Goal: Task Accomplishment & Management: Manage account settings

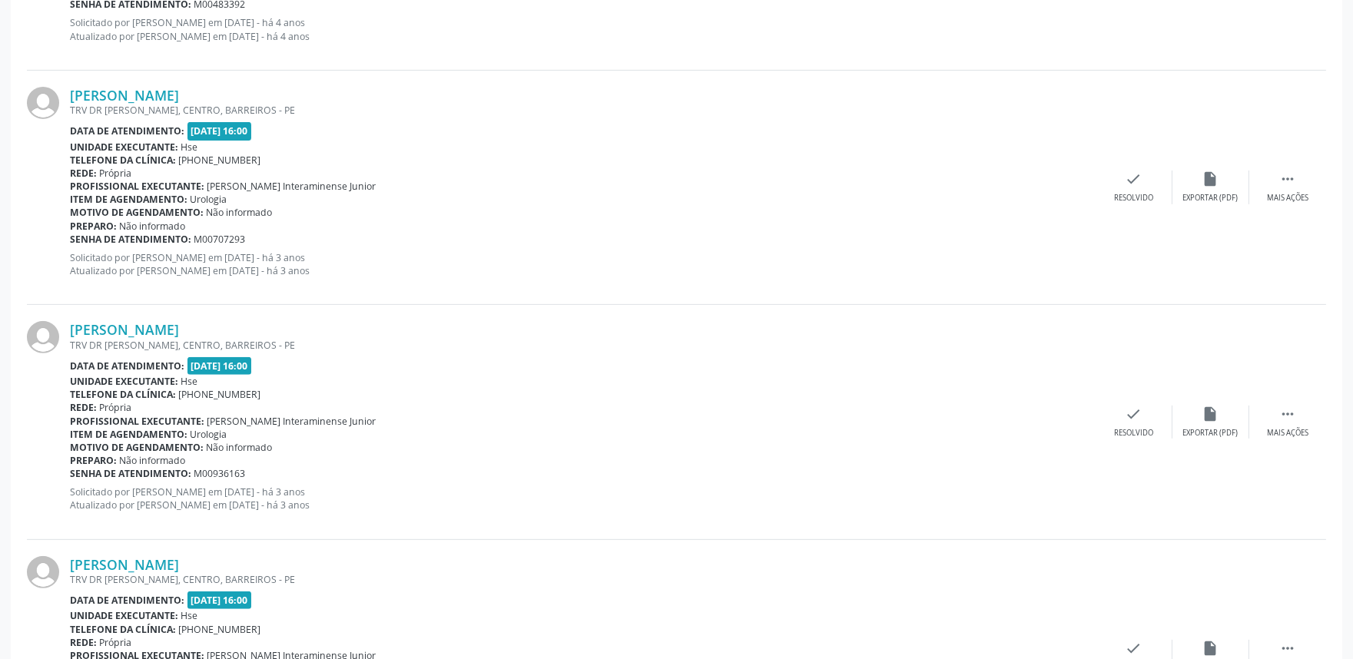
scroll to position [1319, 0]
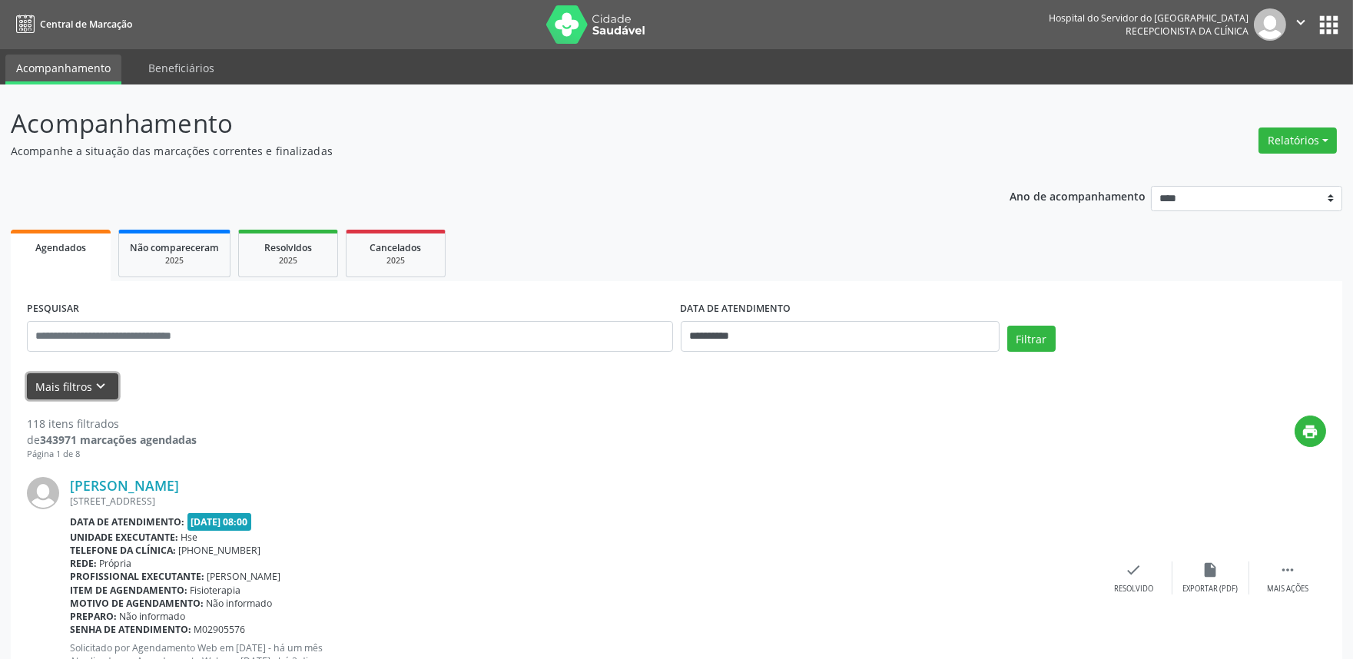
click at [100, 381] on icon "keyboard_arrow_down" at bounding box center [101, 386] width 17 height 17
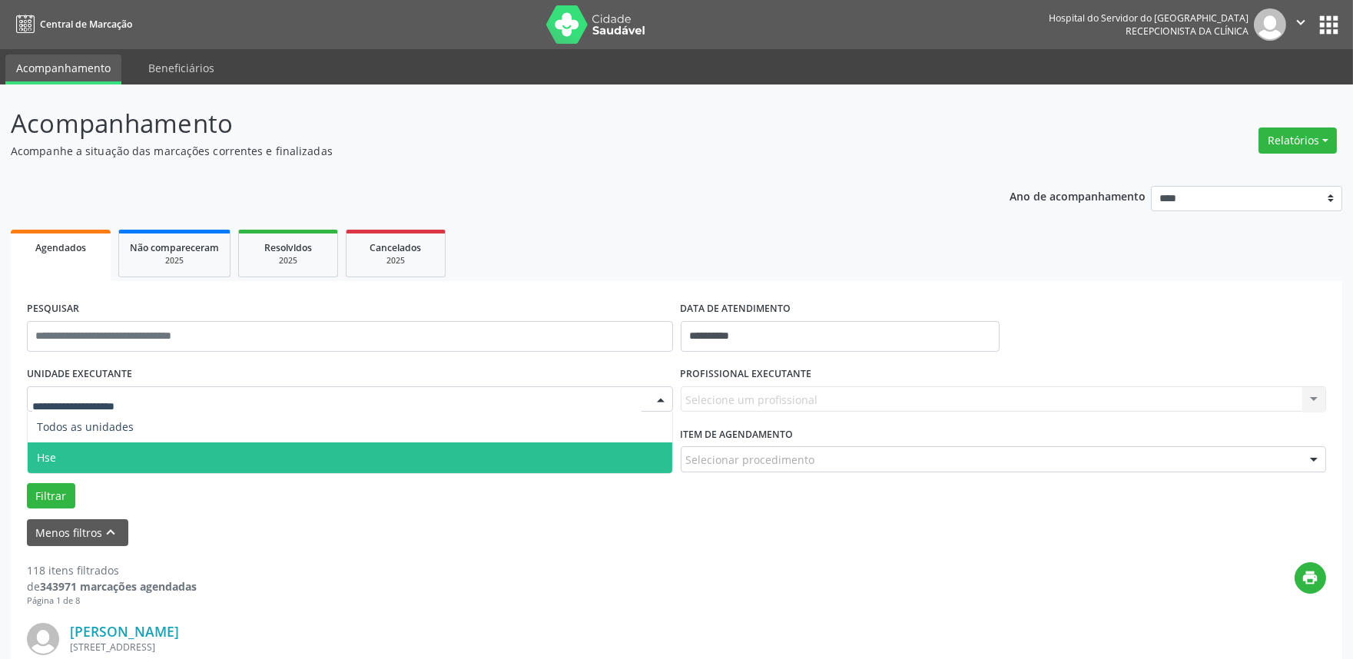
click at [80, 446] on span "Hse" at bounding box center [350, 457] width 644 height 31
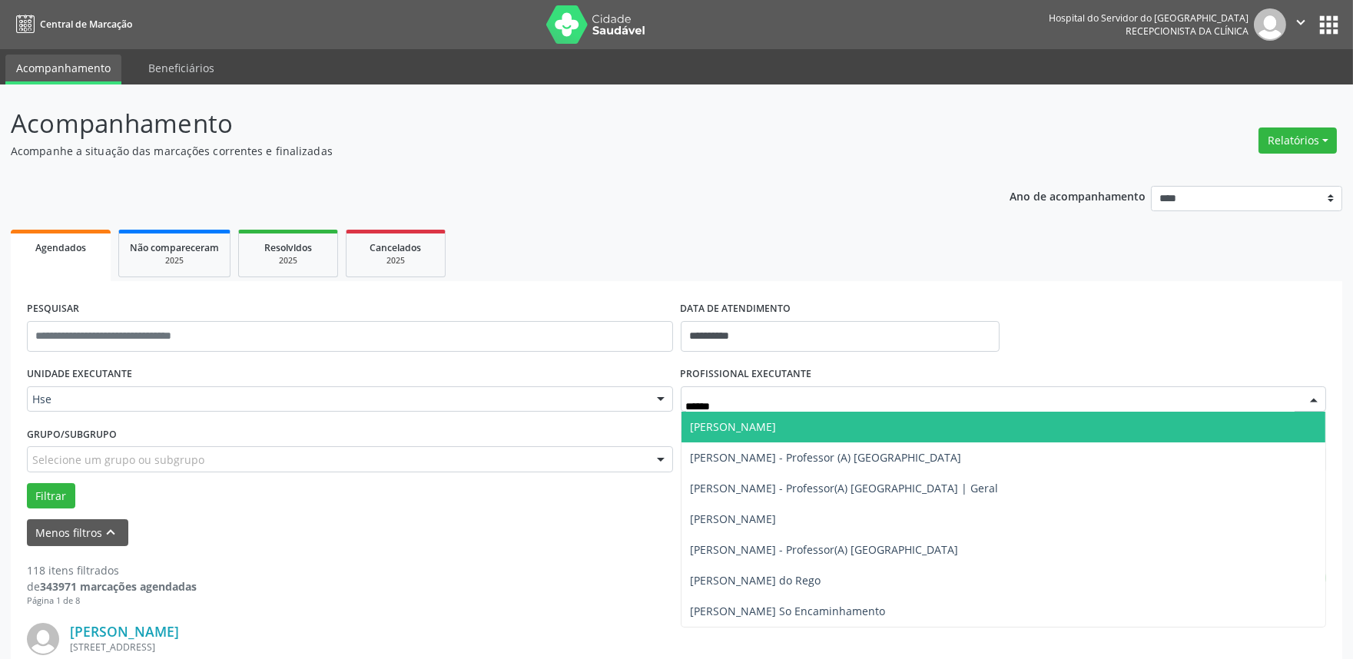
type input "*******"
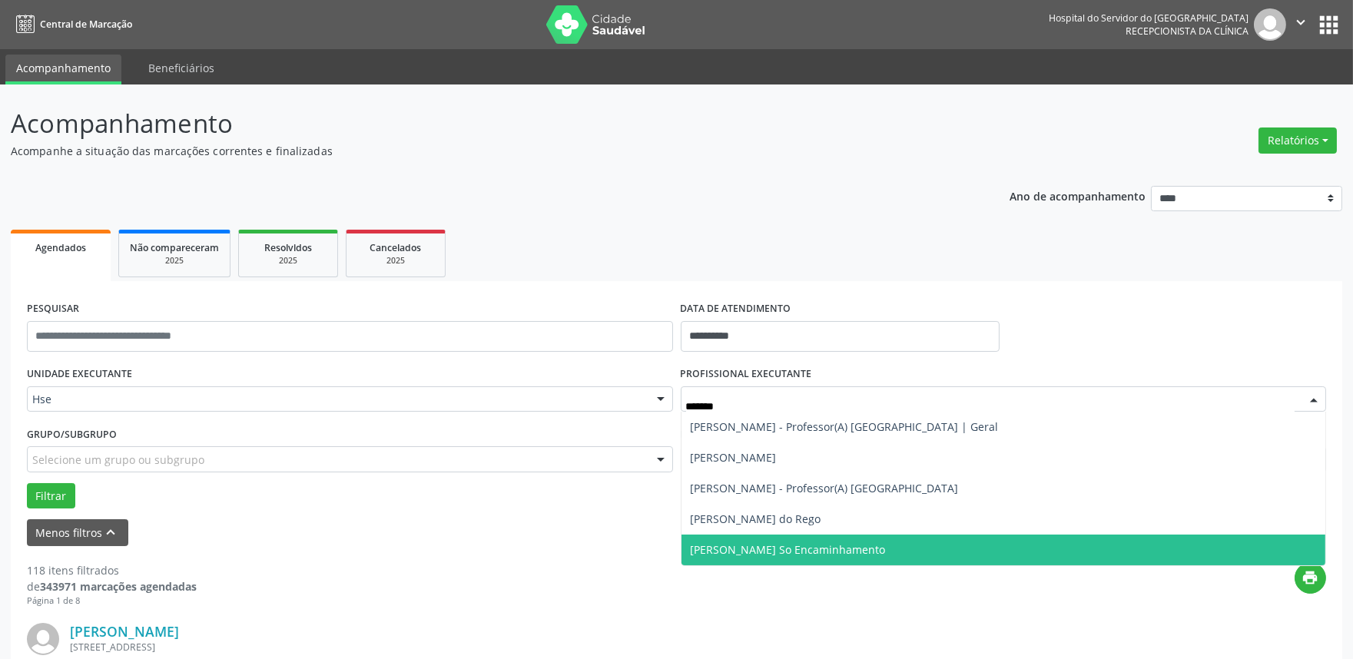
click at [813, 548] on span "[PERSON_NAME] So Encaminhamento" at bounding box center [788, 549] width 195 height 15
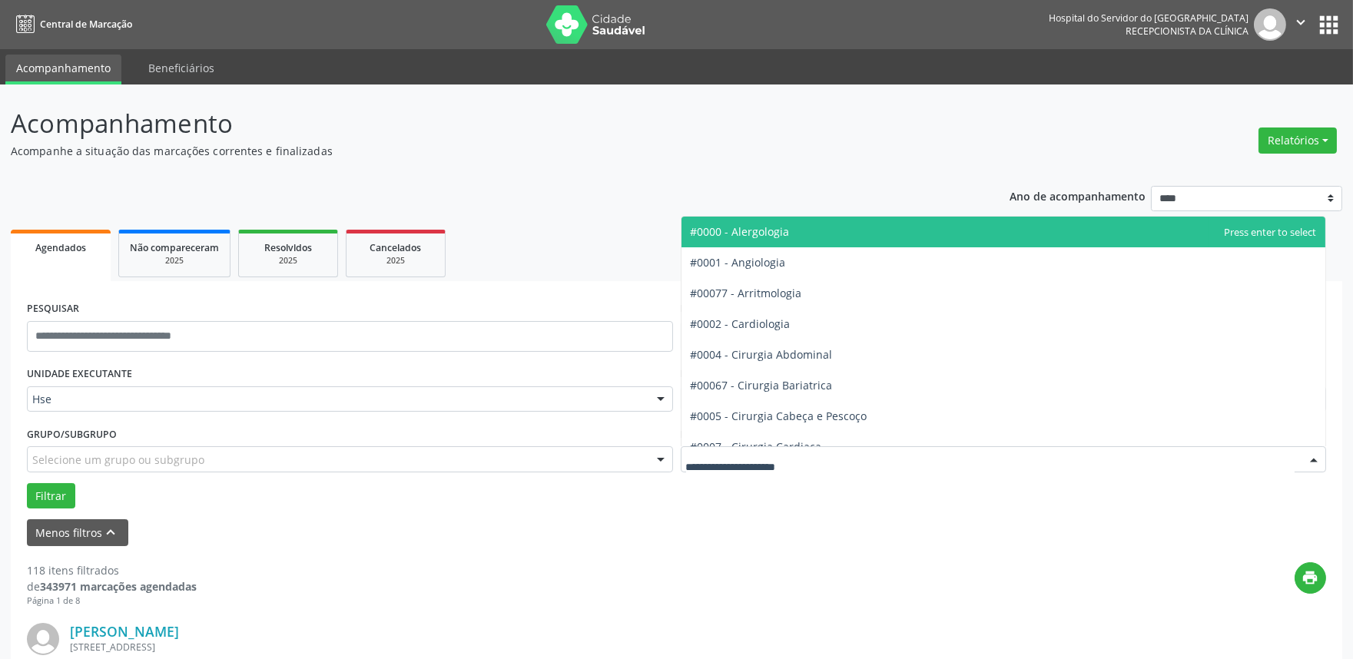
click at [827, 450] on div at bounding box center [1004, 459] width 646 height 26
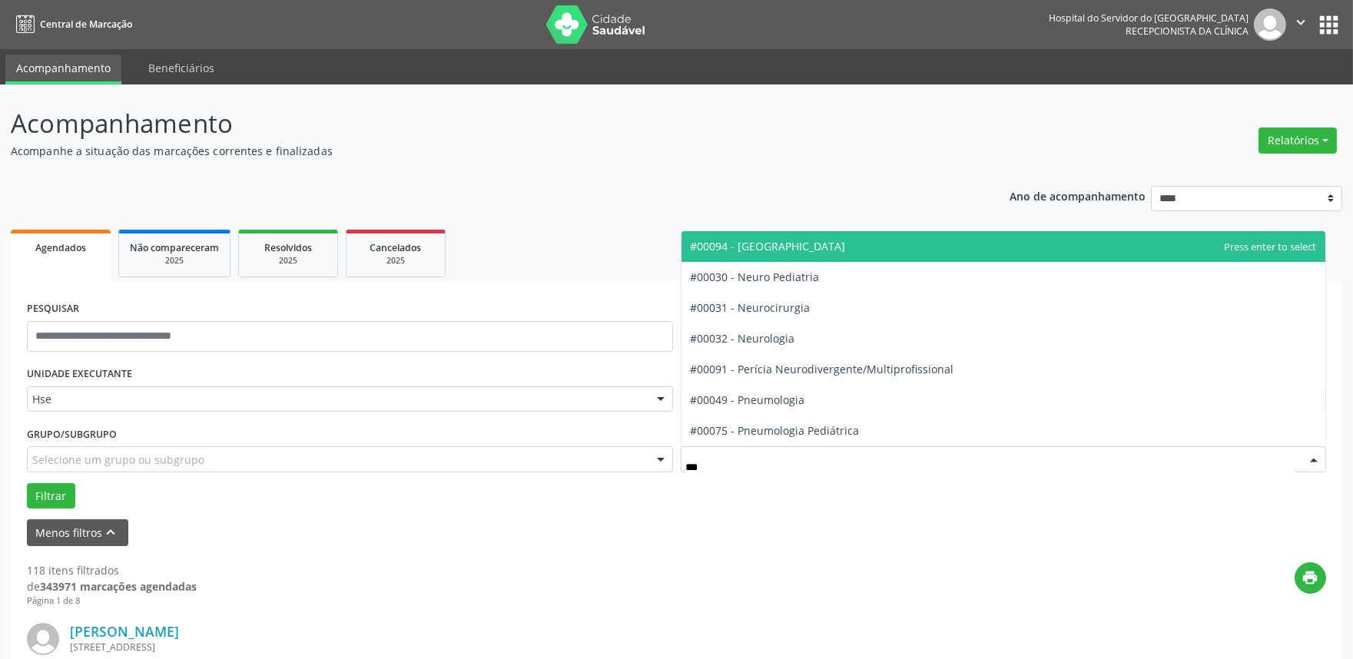
type input "****"
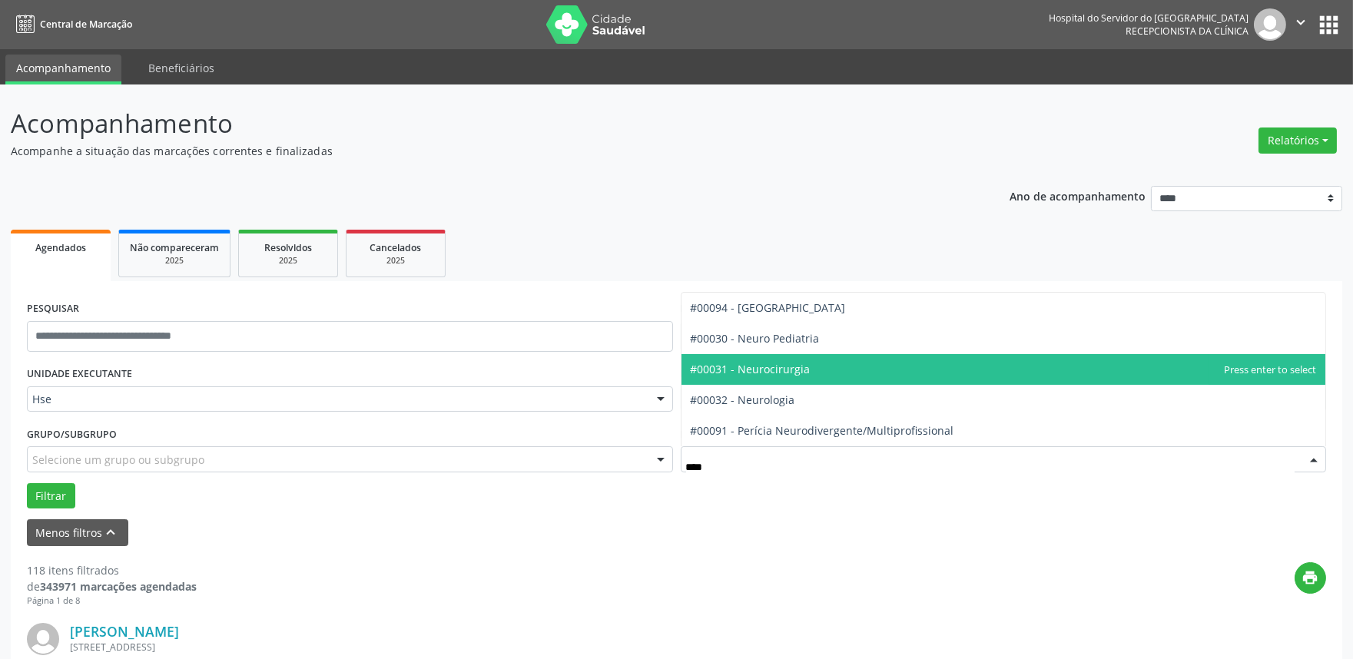
click at [795, 371] on span "#00031 - Neurocirurgia" at bounding box center [751, 369] width 120 height 15
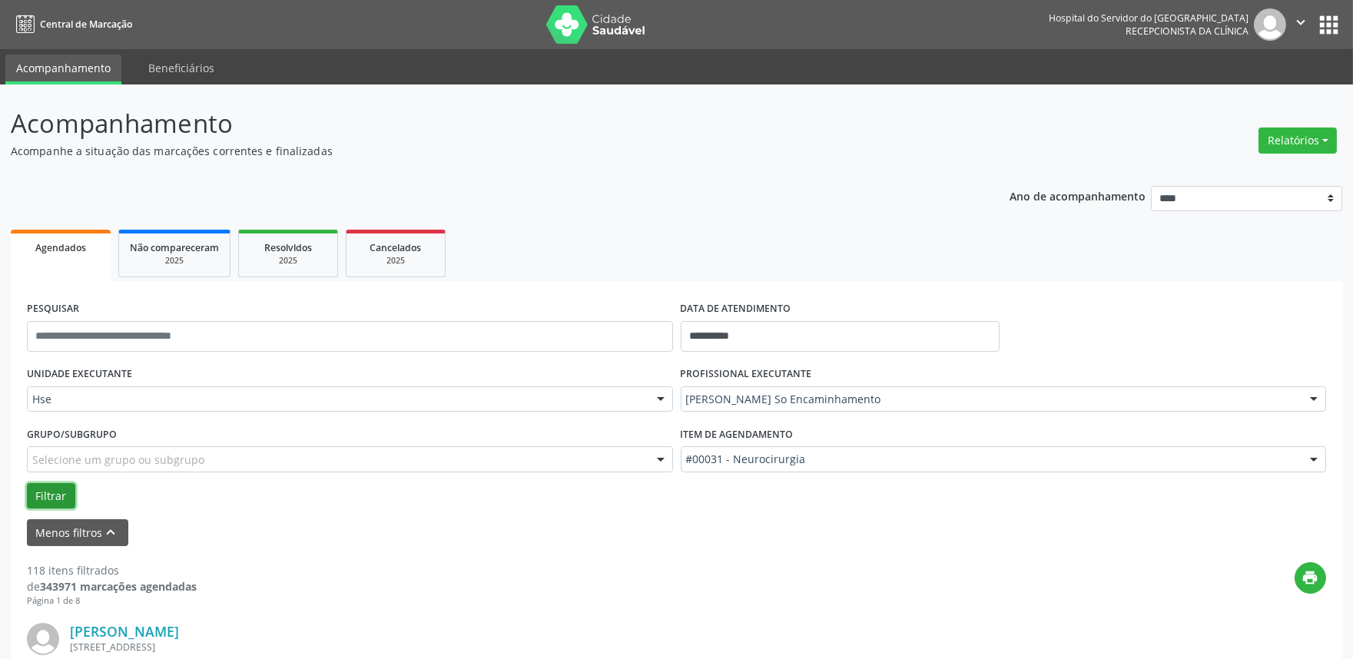
click at [41, 492] on button "Filtrar" at bounding box center [51, 496] width 48 height 26
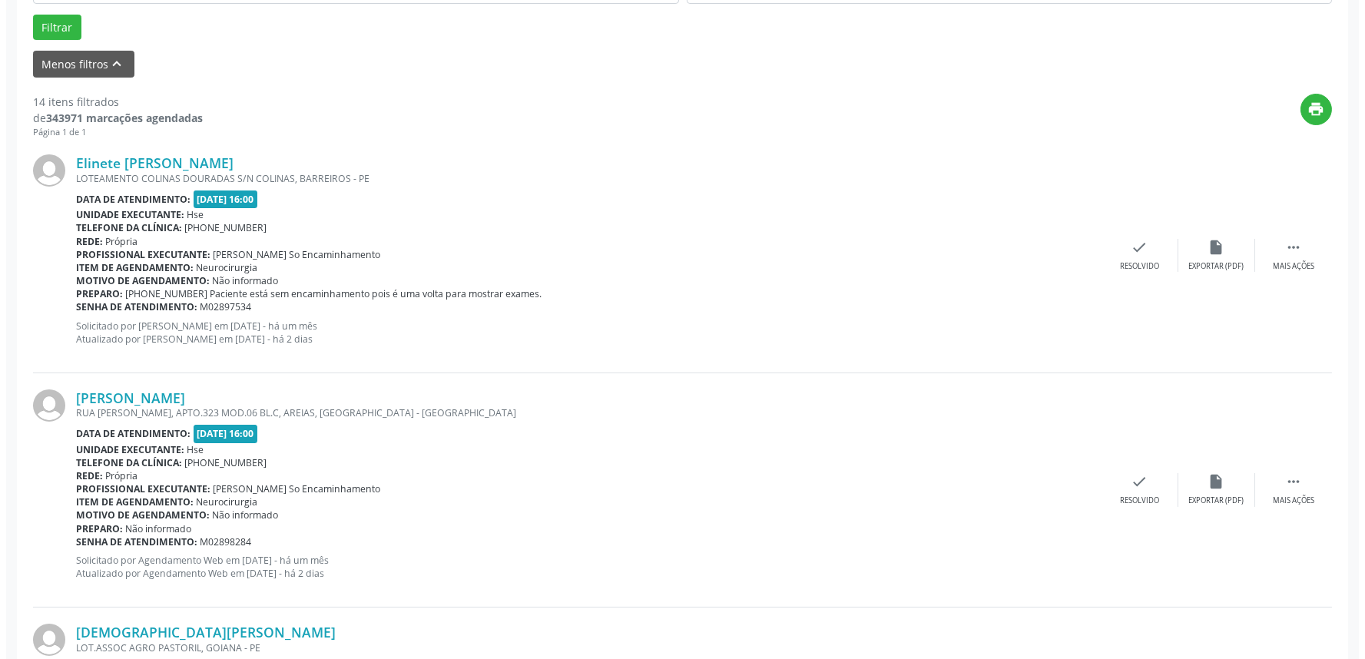
scroll to position [512, 0]
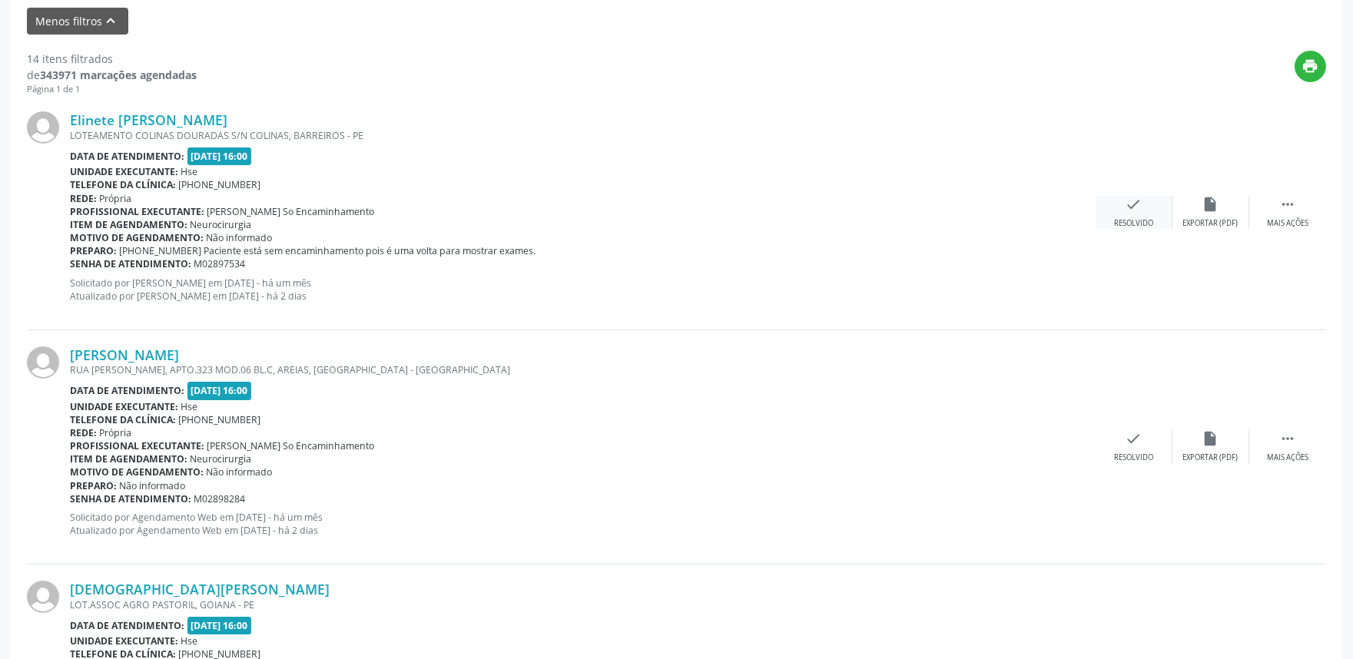
click at [1107, 204] on div "check Resolvido" at bounding box center [1133, 212] width 77 height 33
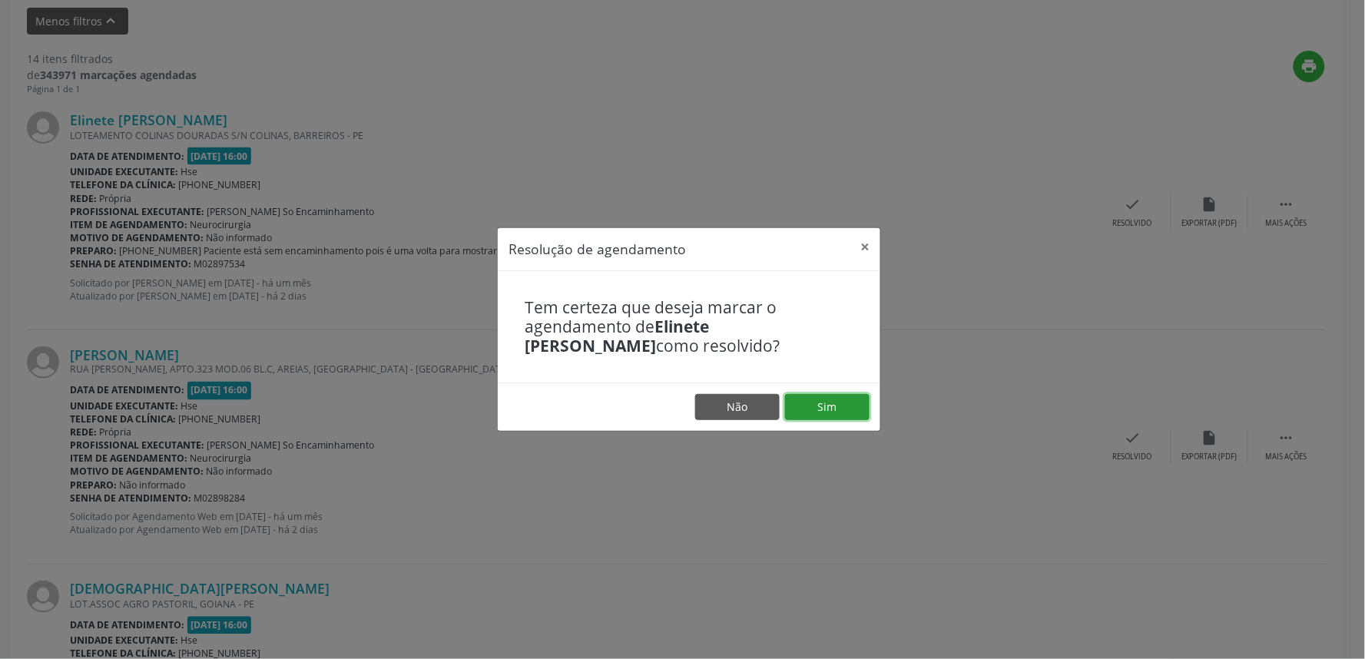
click at [808, 412] on button "Sim" at bounding box center [827, 407] width 84 height 26
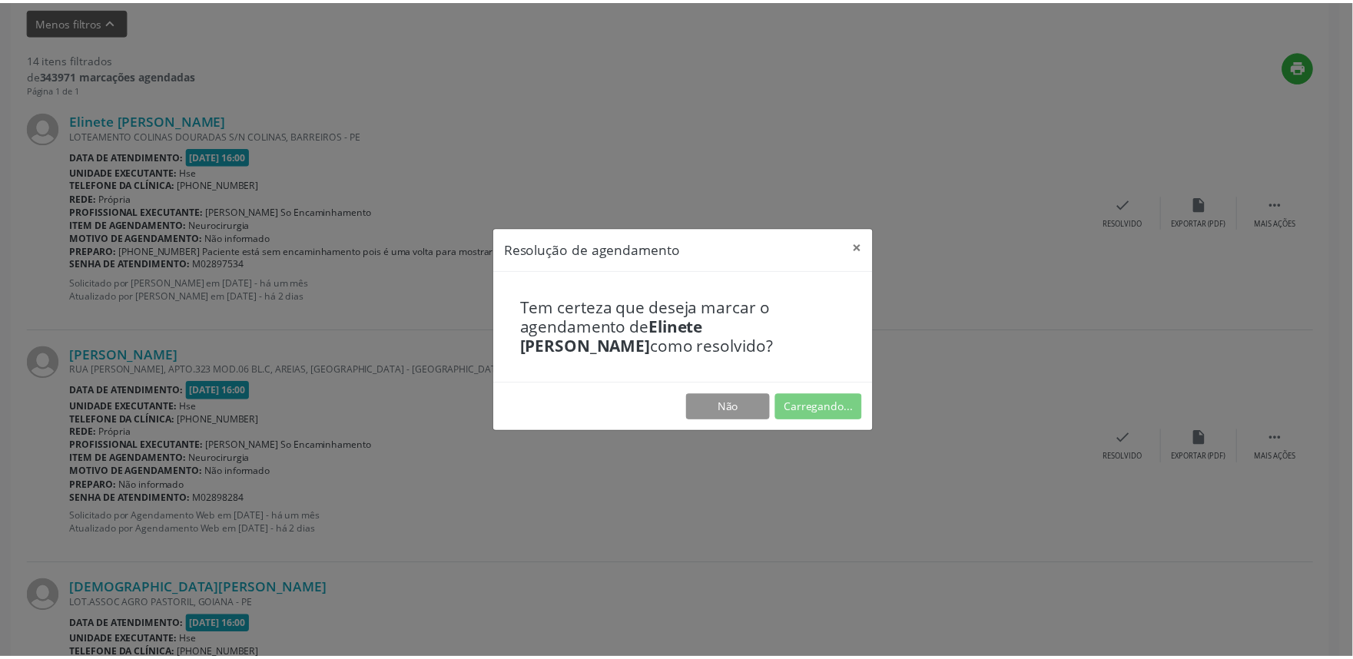
scroll to position [0, 0]
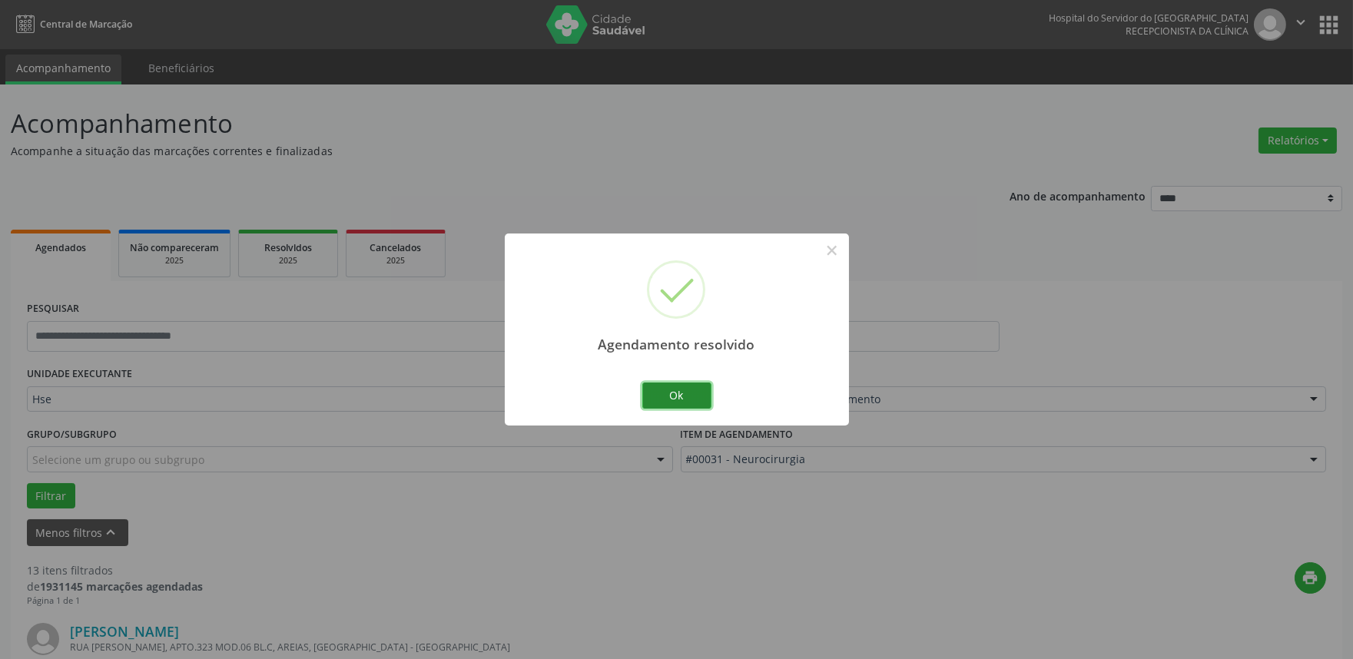
click at [690, 395] on button "Ok" at bounding box center [676, 396] width 69 height 26
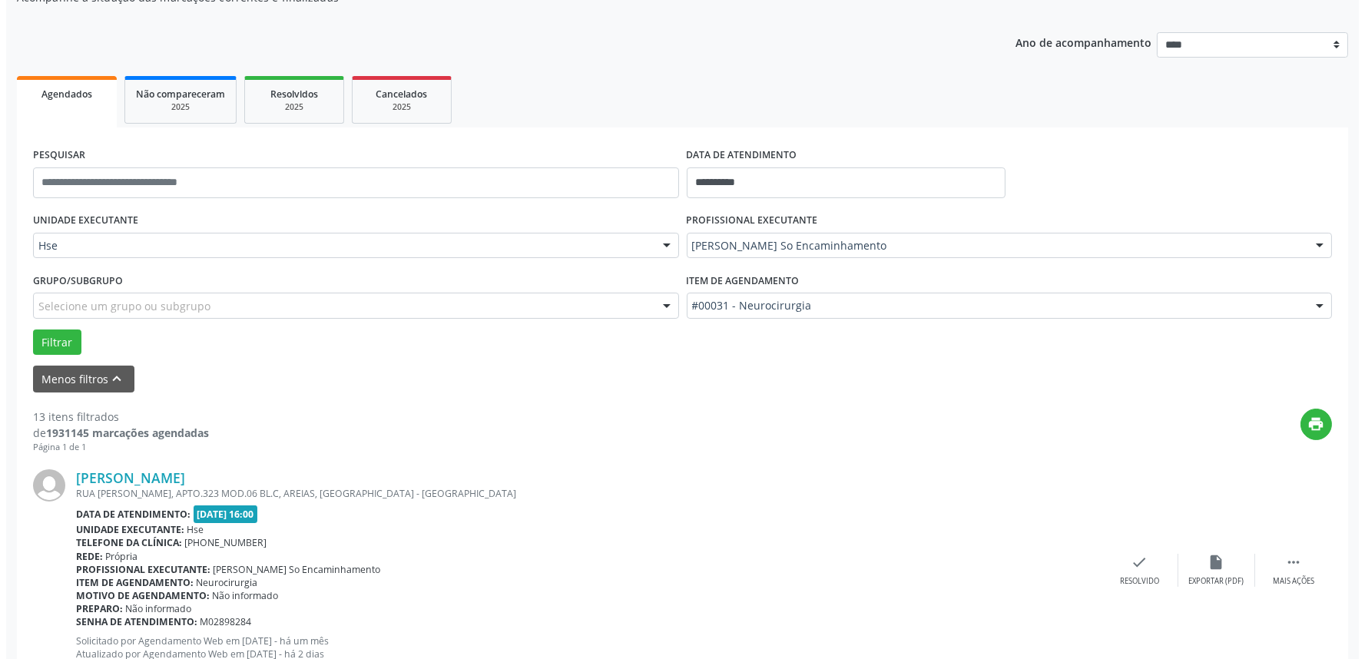
scroll to position [426, 0]
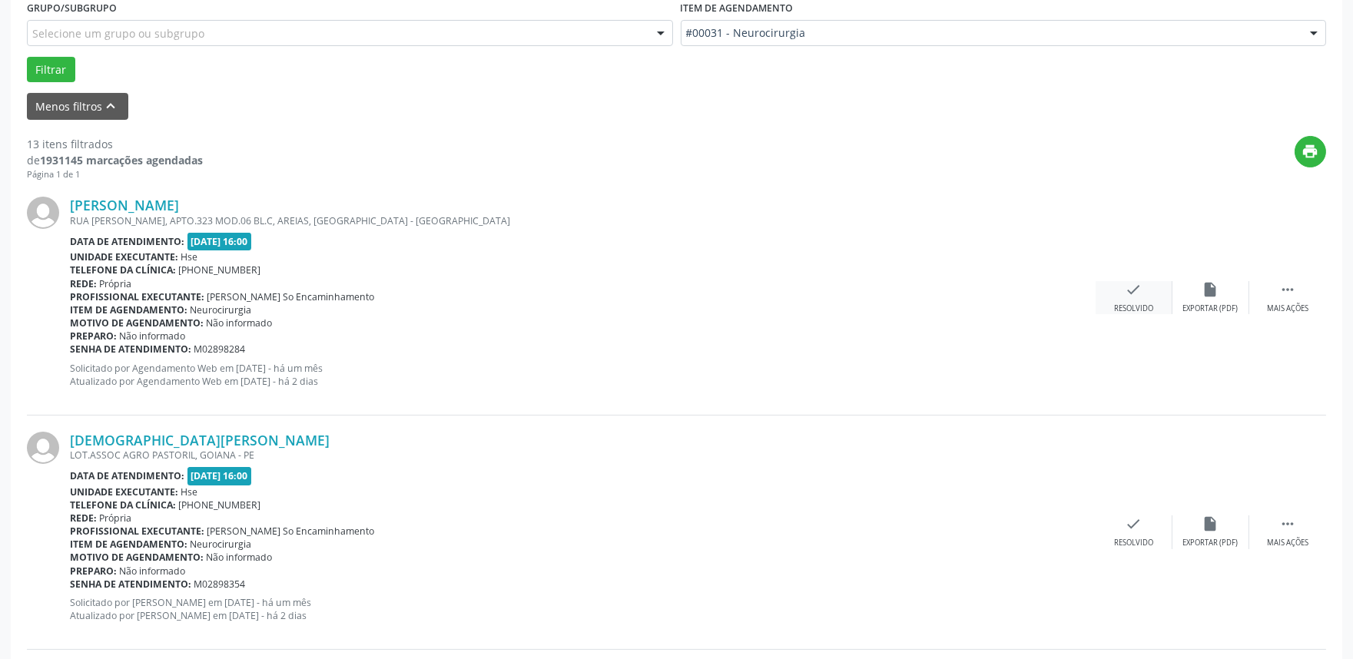
click at [1118, 297] on div "check Resolvido" at bounding box center [1133, 297] width 77 height 33
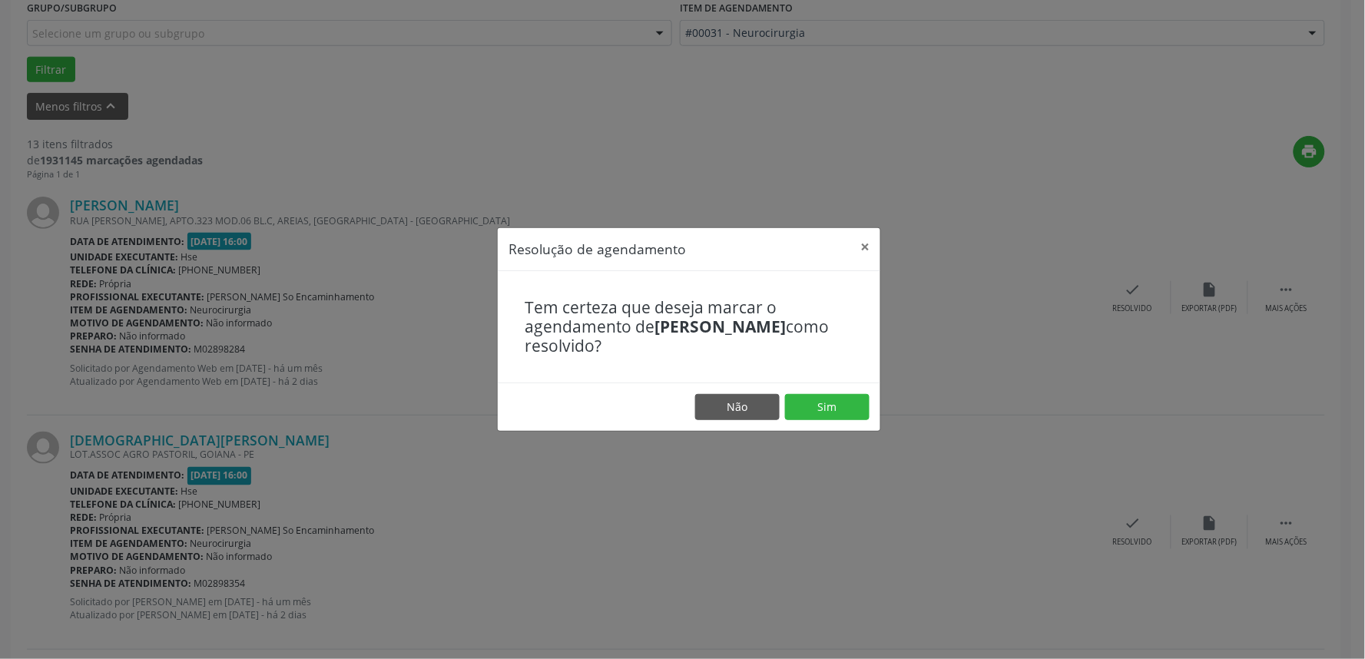
click at [835, 424] on footer "Não Sim" at bounding box center [689, 407] width 383 height 48
click at [833, 413] on button "Sim" at bounding box center [827, 407] width 84 height 26
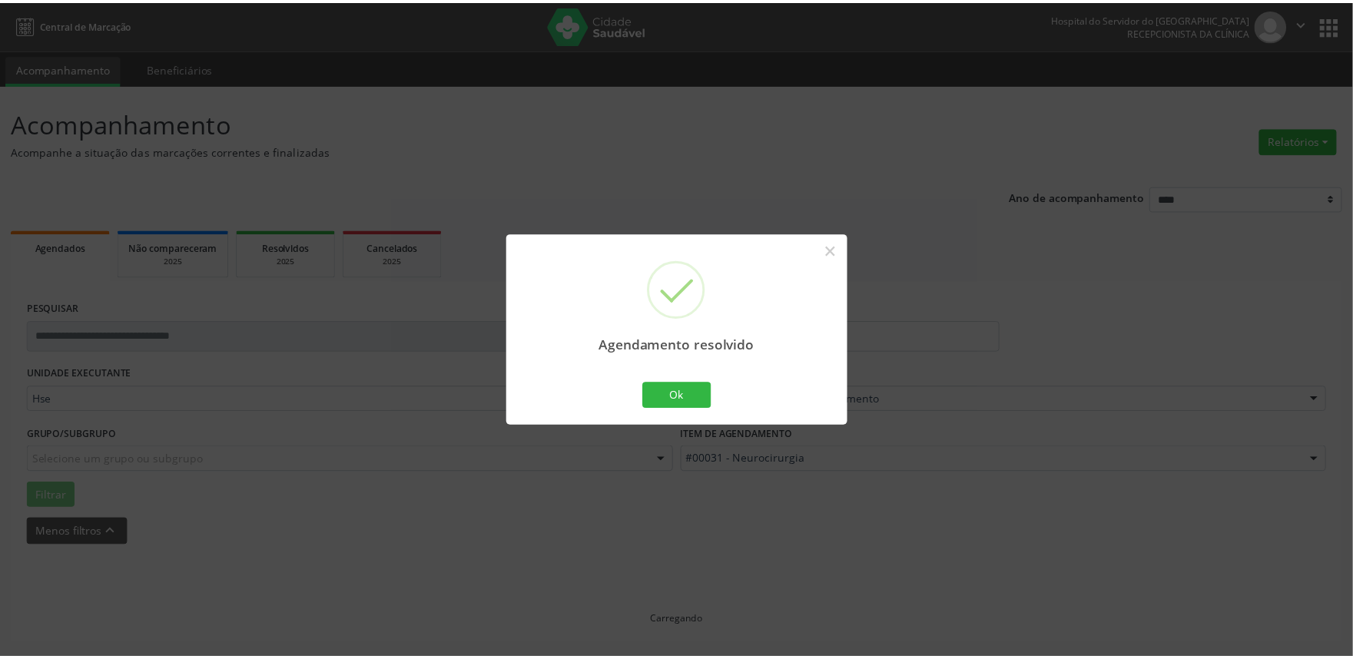
scroll to position [0, 0]
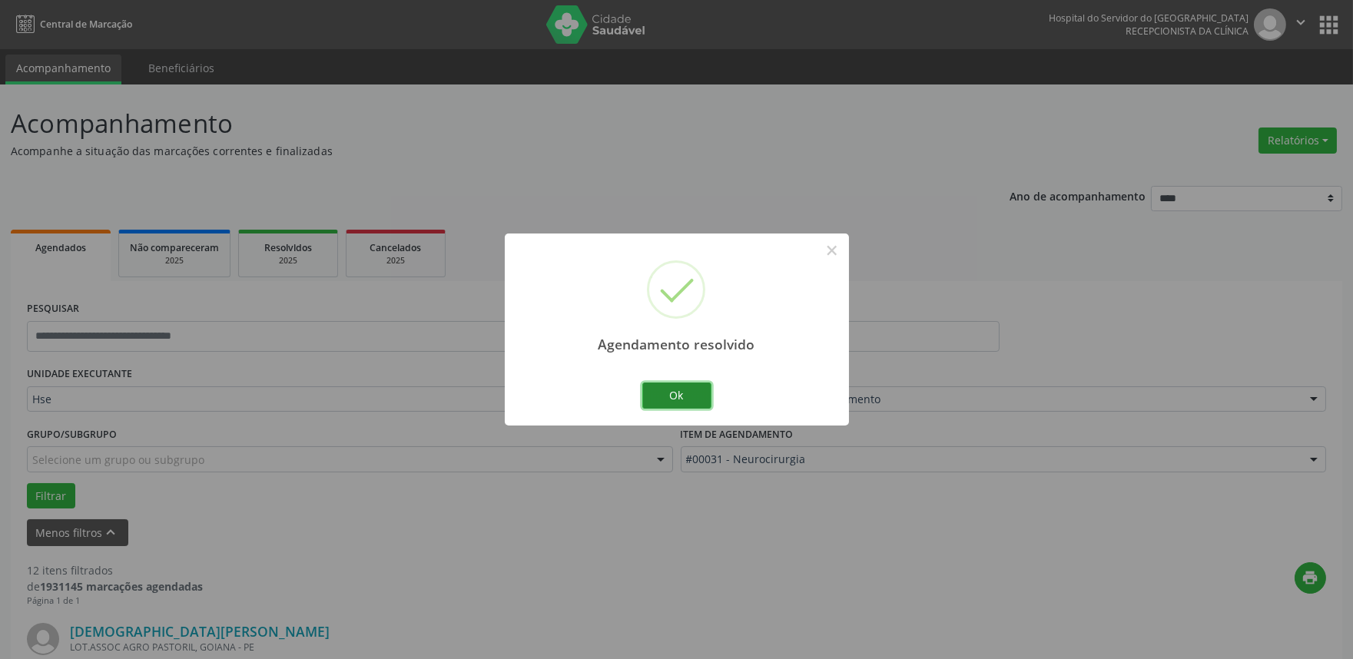
click at [670, 402] on button "Ok" at bounding box center [676, 396] width 69 height 26
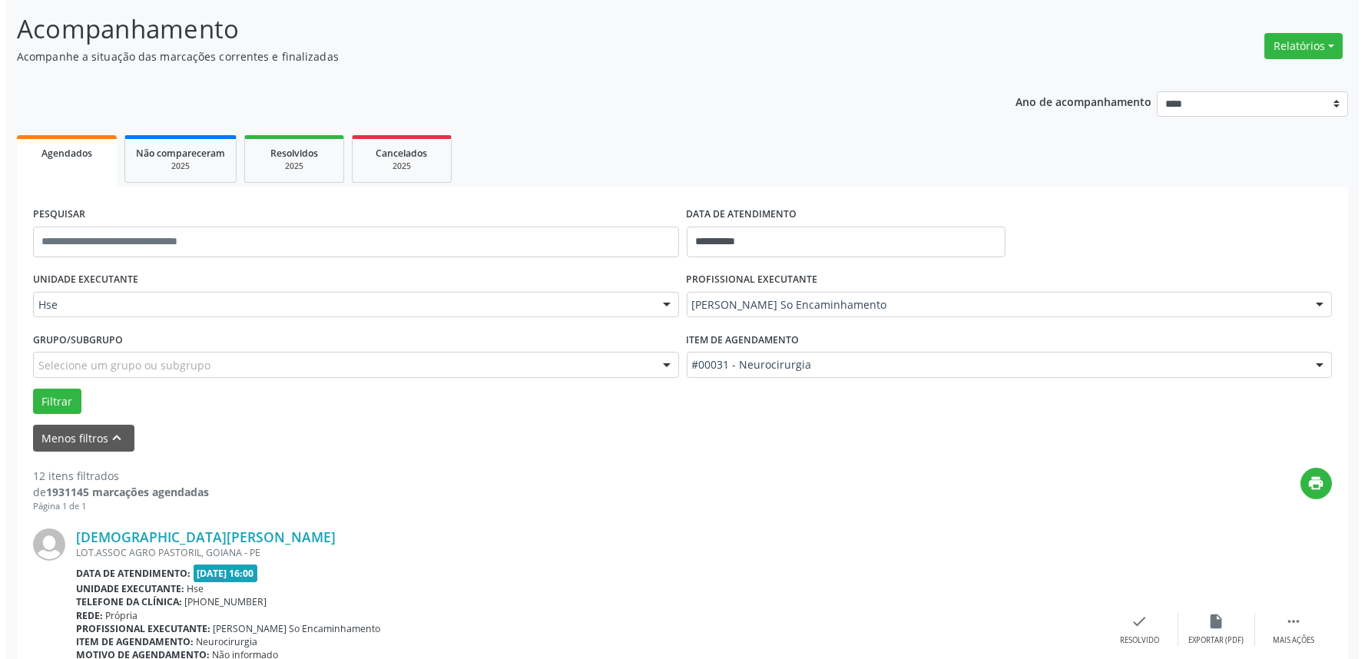
scroll to position [341, 0]
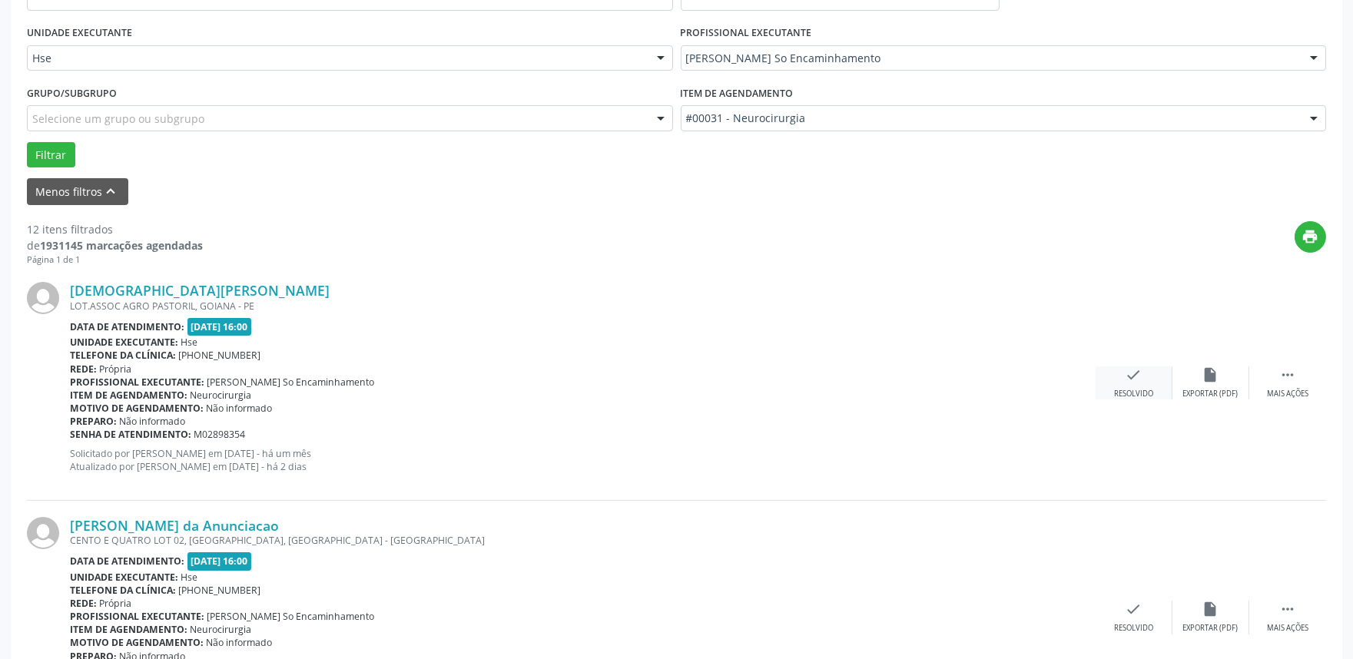
click at [1107, 374] on div "check Resolvido" at bounding box center [1133, 382] width 77 height 33
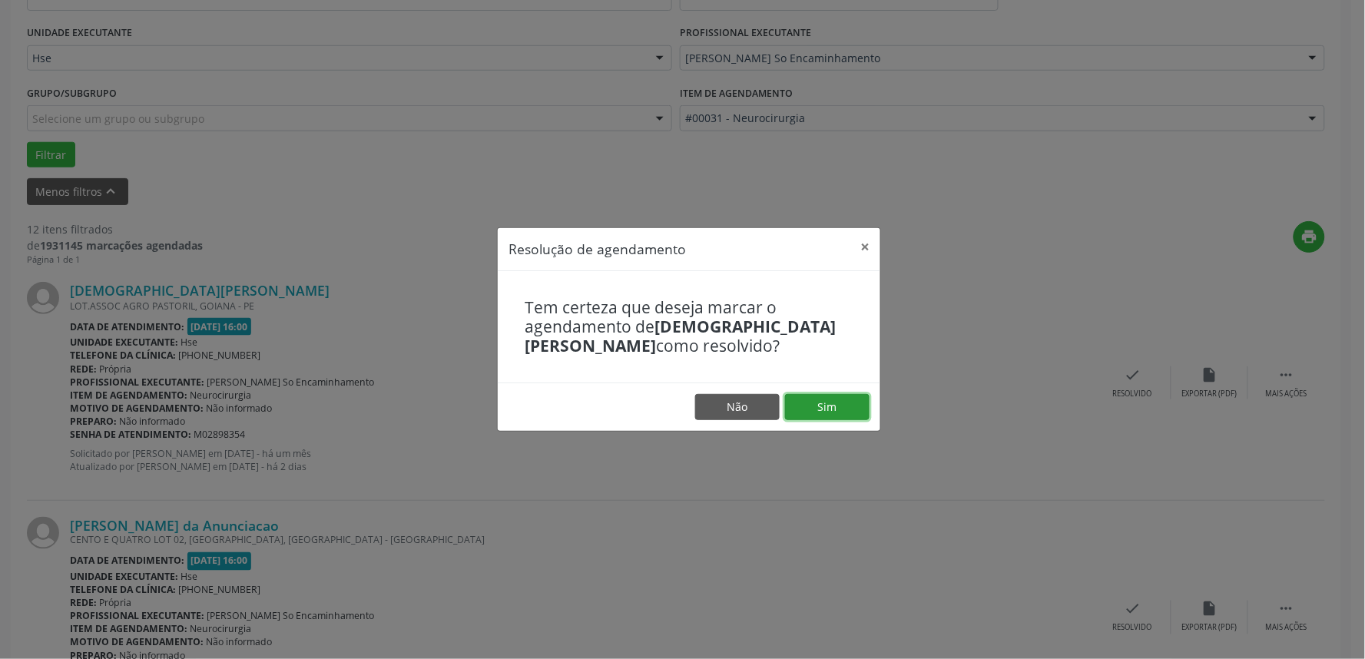
click at [841, 404] on button "Sim" at bounding box center [827, 407] width 84 height 26
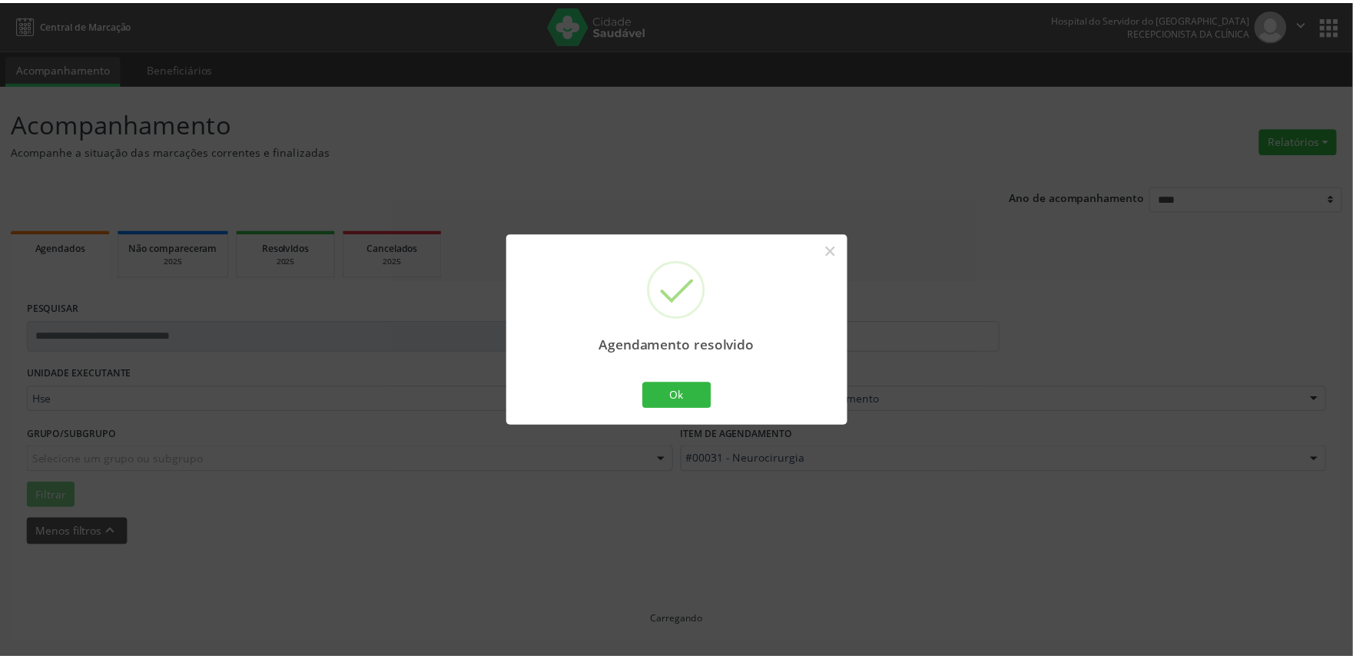
scroll to position [0, 0]
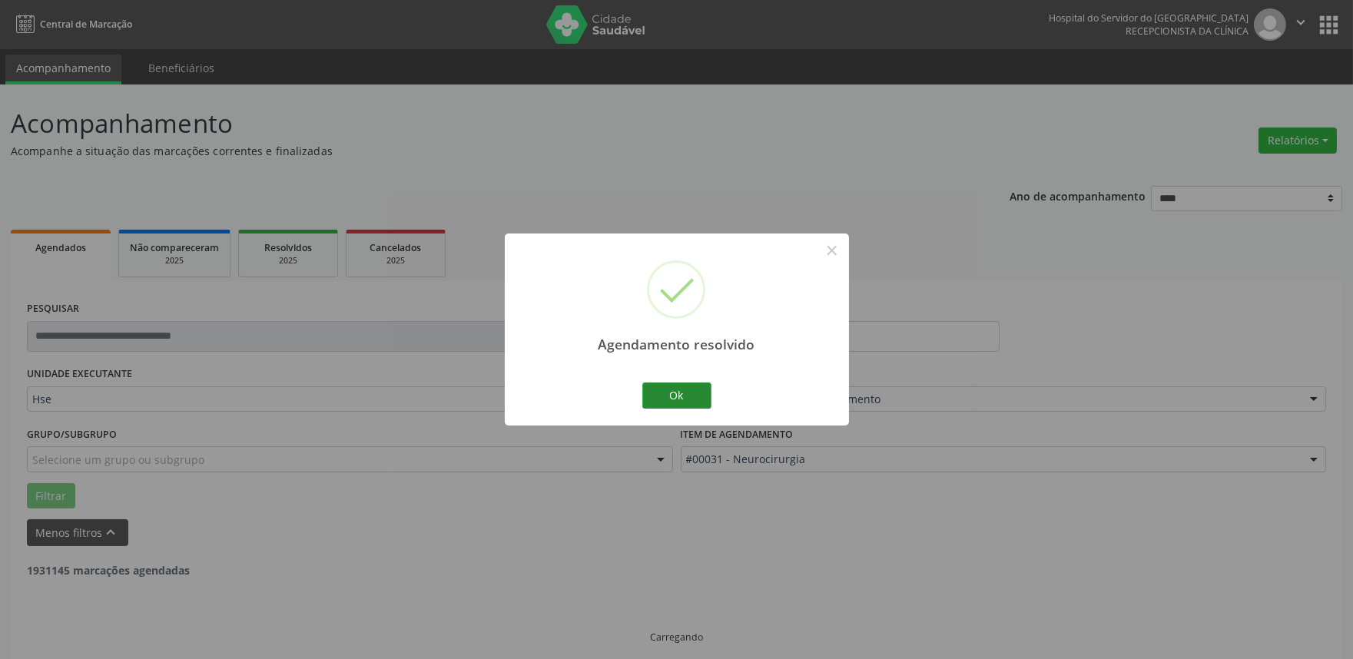
click at [656, 394] on button "Ok" at bounding box center [676, 396] width 69 height 26
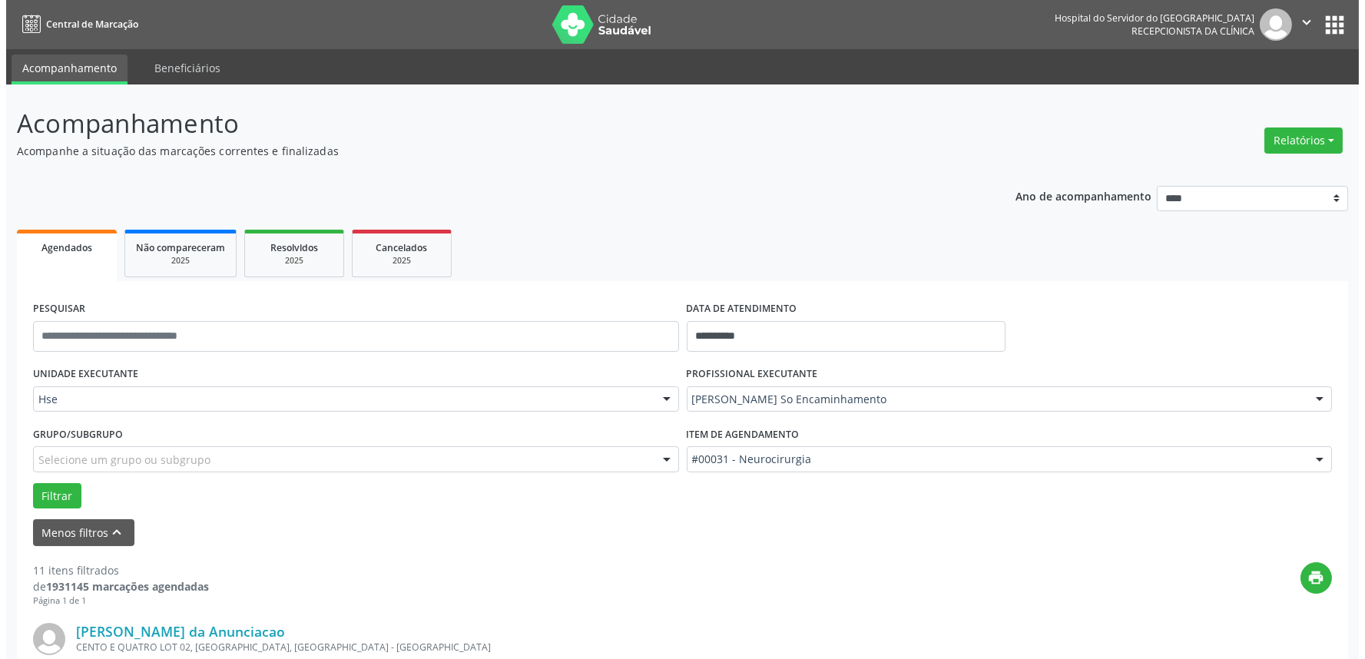
scroll to position [341, 0]
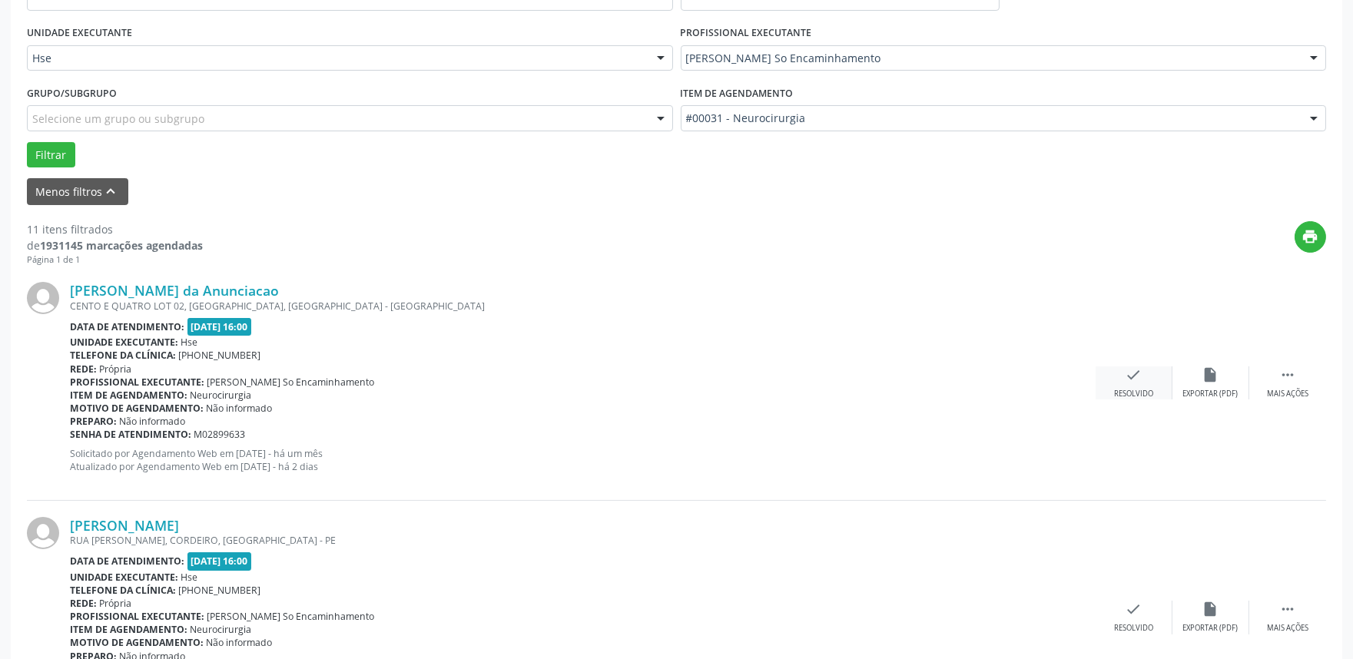
click at [1147, 379] on div "check Resolvido" at bounding box center [1133, 382] width 77 height 33
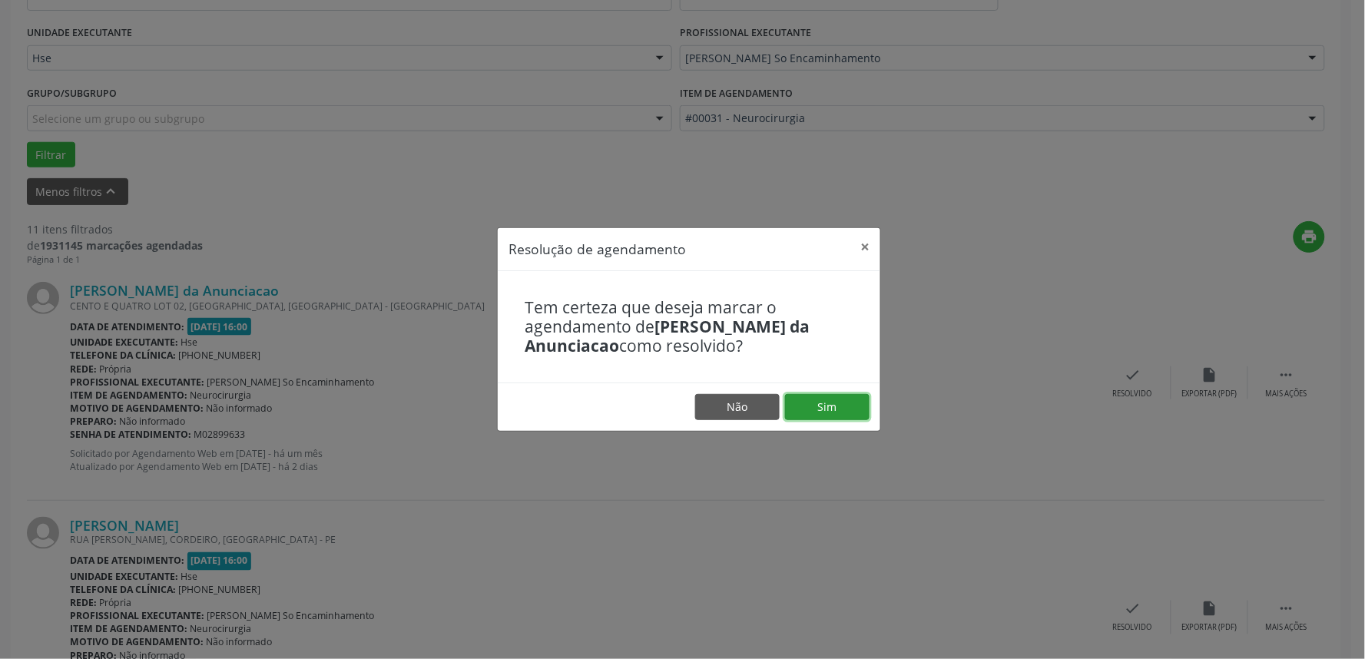
click at [848, 406] on button "Sim" at bounding box center [827, 407] width 84 height 26
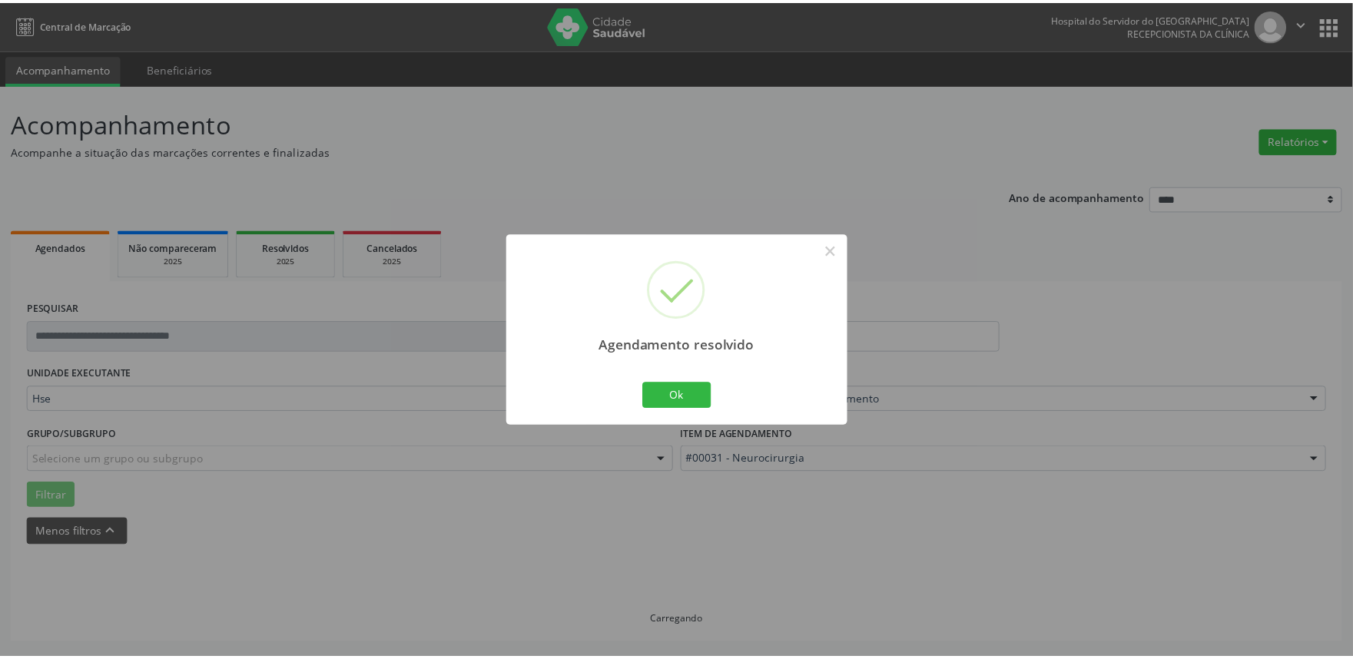
scroll to position [0, 0]
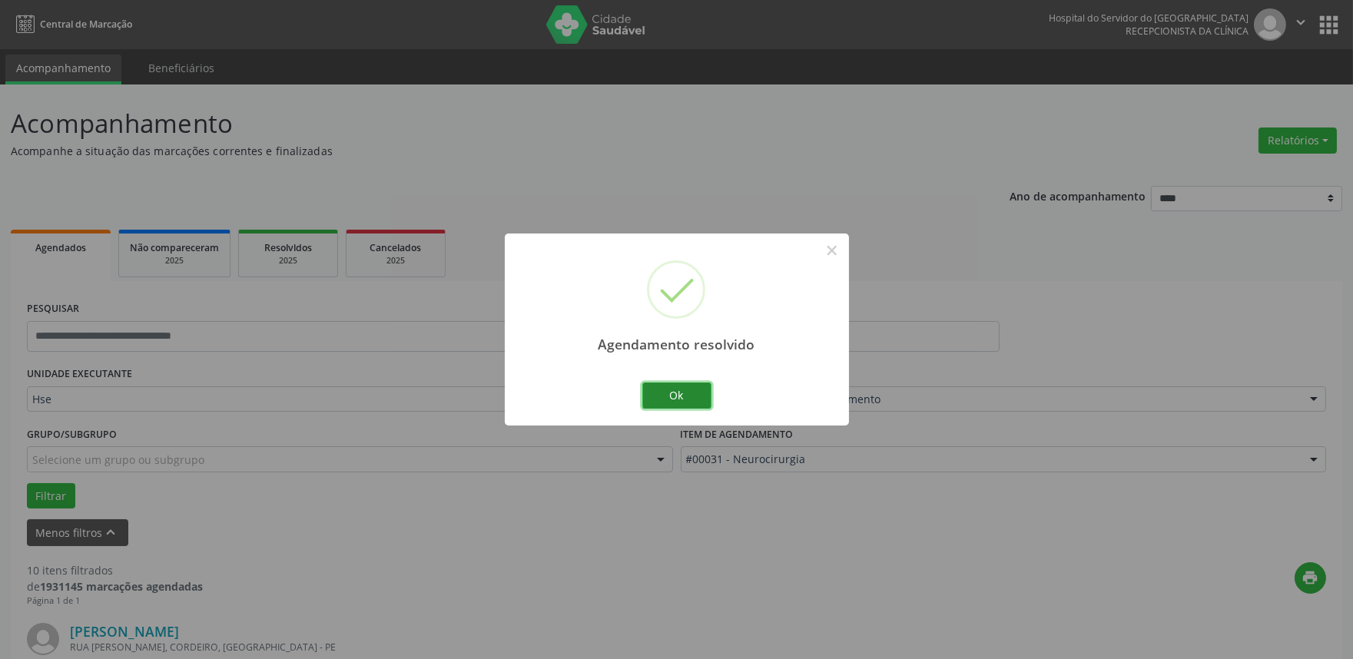
click at [667, 393] on button "Ok" at bounding box center [676, 396] width 69 height 26
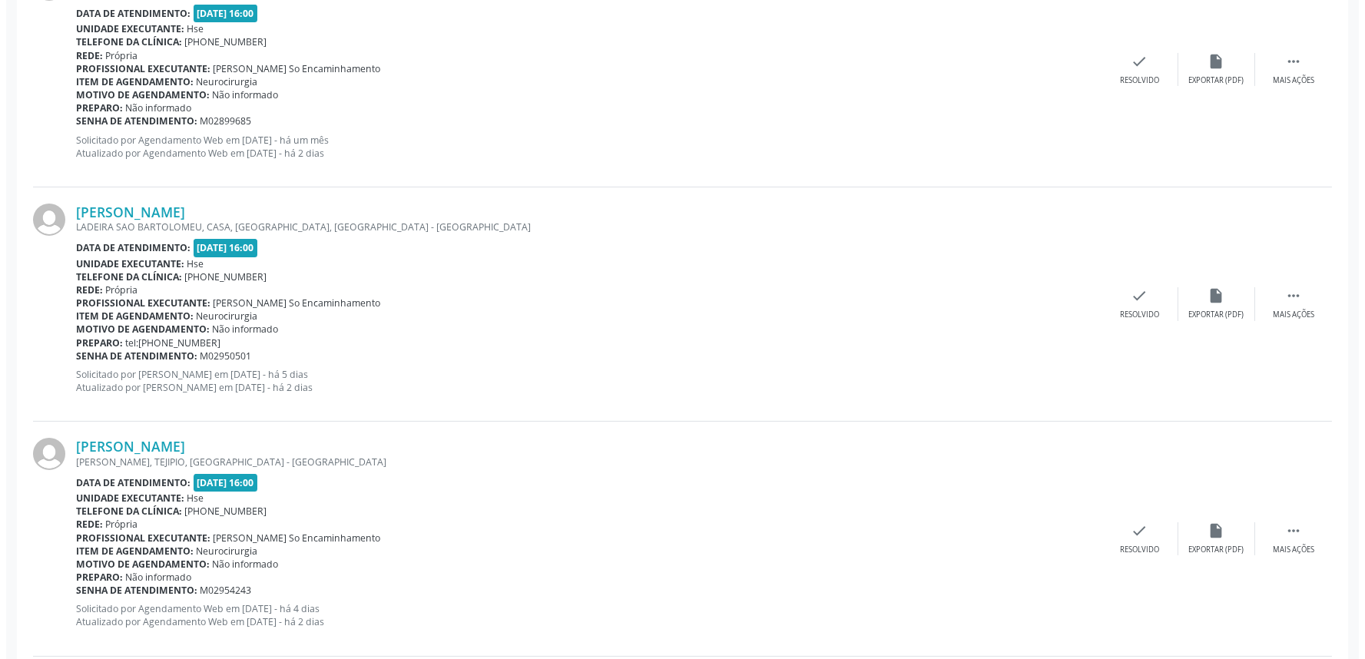
scroll to position [682, 0]
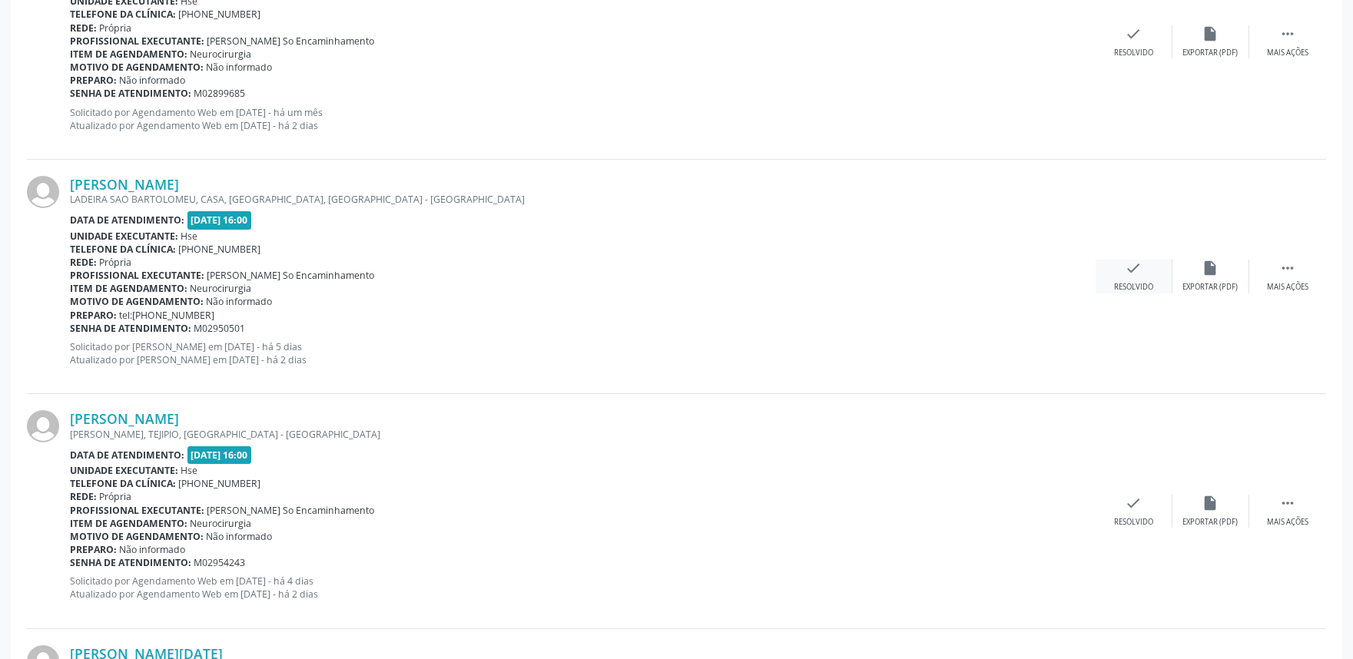
click at [1135, 267] on icon "check" at bounding box center [1133, 268] width 17 height 17
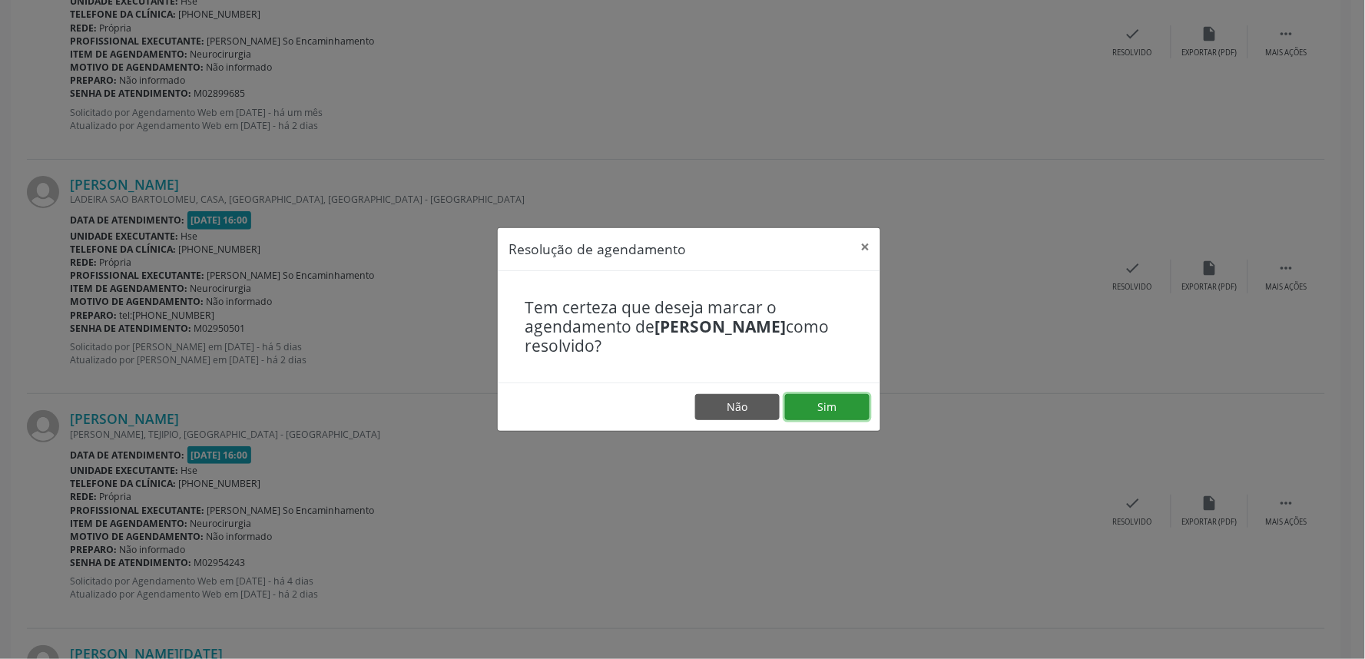
click at [823, 397] on button "Sim" at bounding box center [827, 407] width 84 height 26
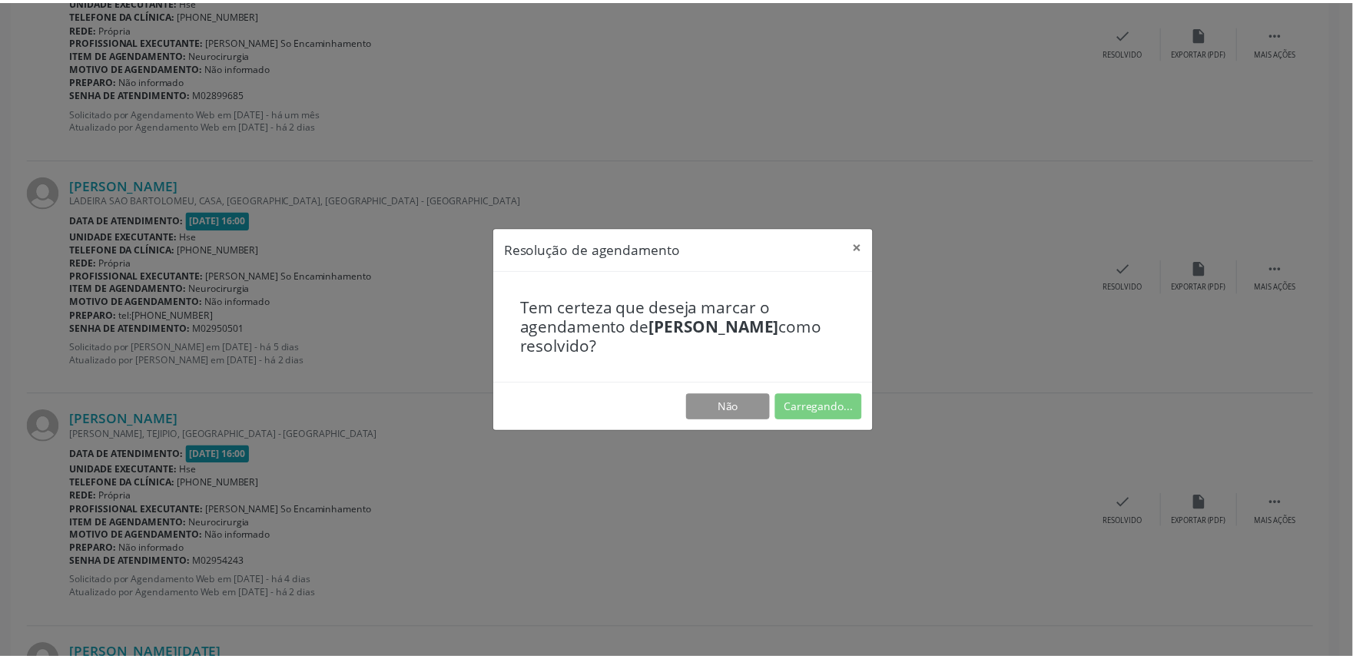
scroll to position [0, 0]
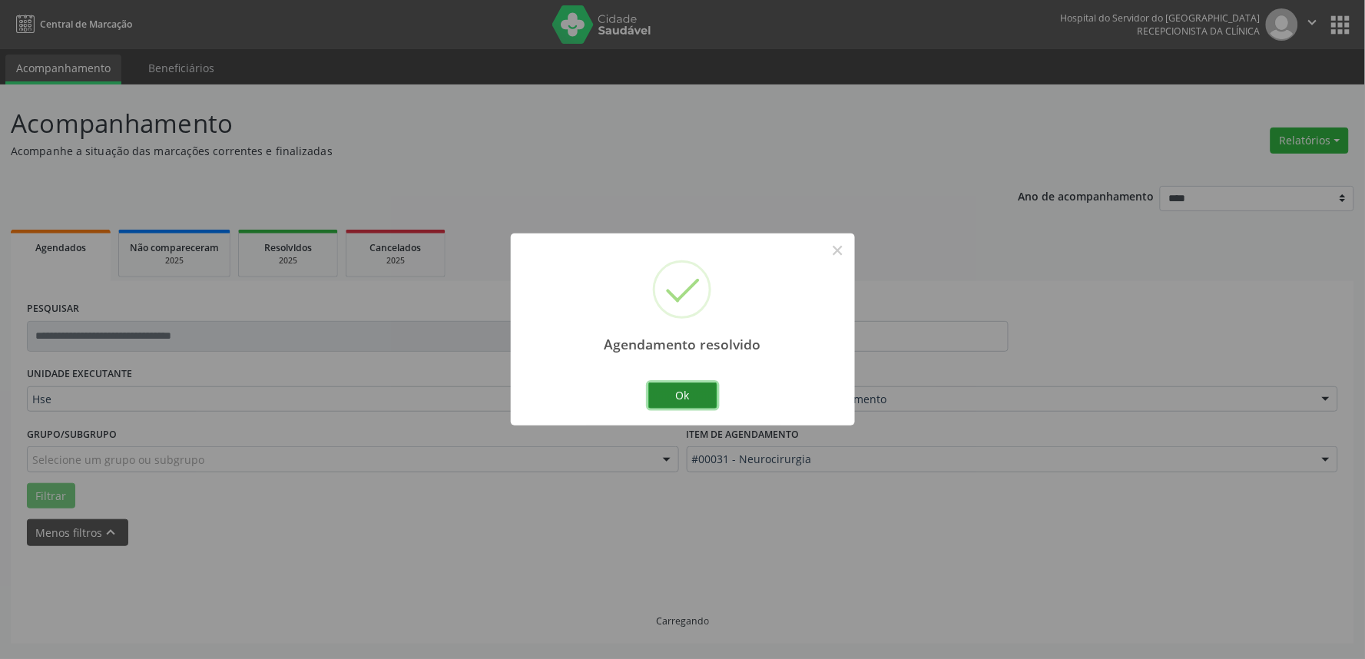
click at [699, 397] on button "Ok" at bounding box center [682, 396] width 69 height 26
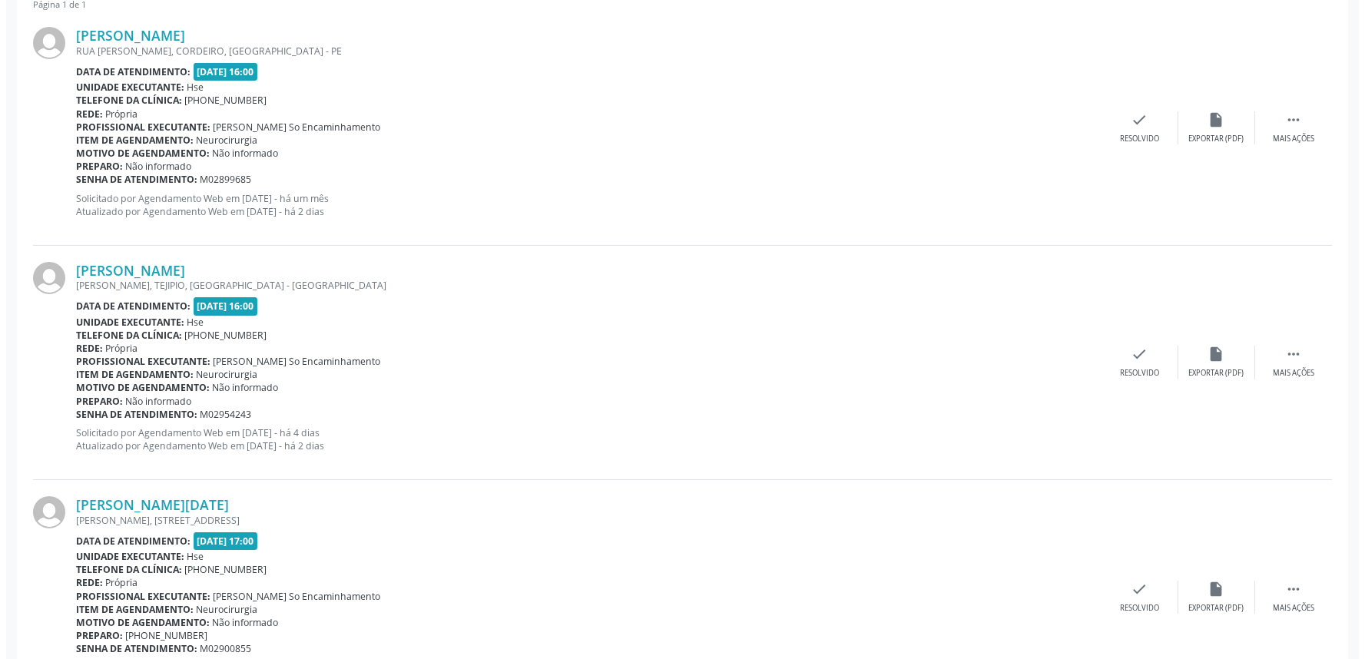
scroll to position [597, 0]
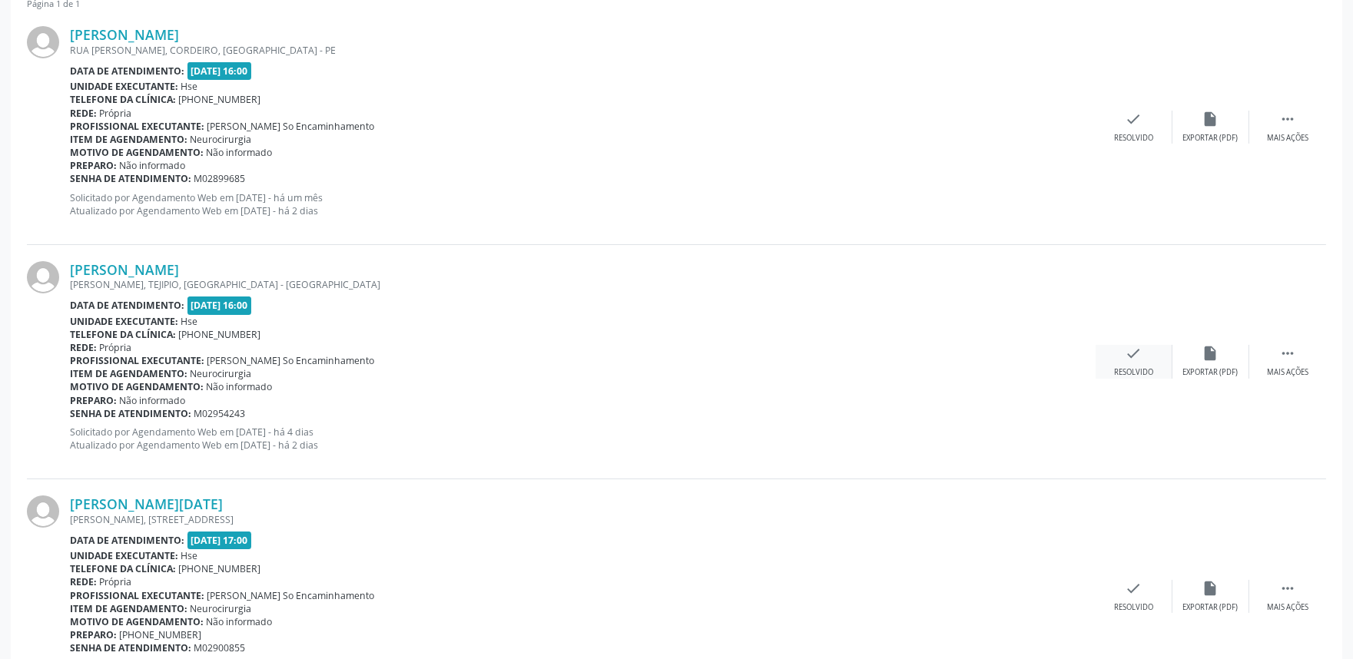
click at [1126, 364] on div "check Resolvido" at bounding box center [1133, 361] width 77 height 33
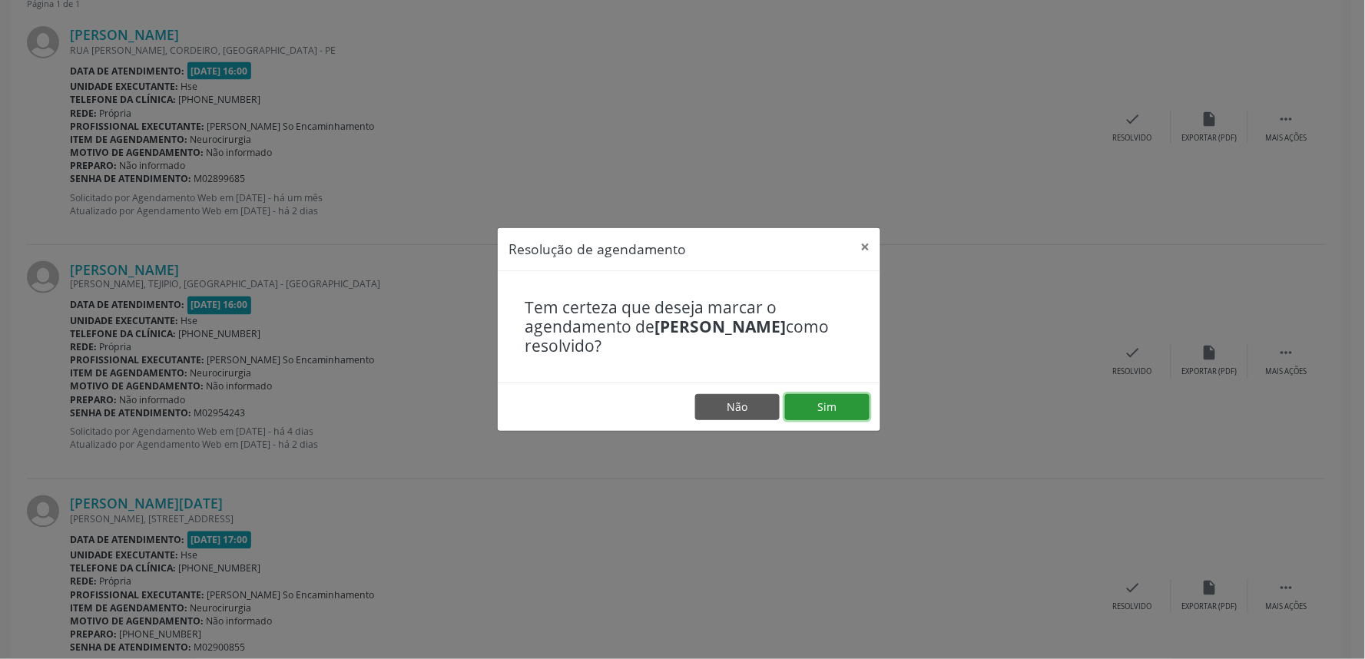
click at [838, 403] on button "Sim" at bounding box center [827, 407] width 84 height 26
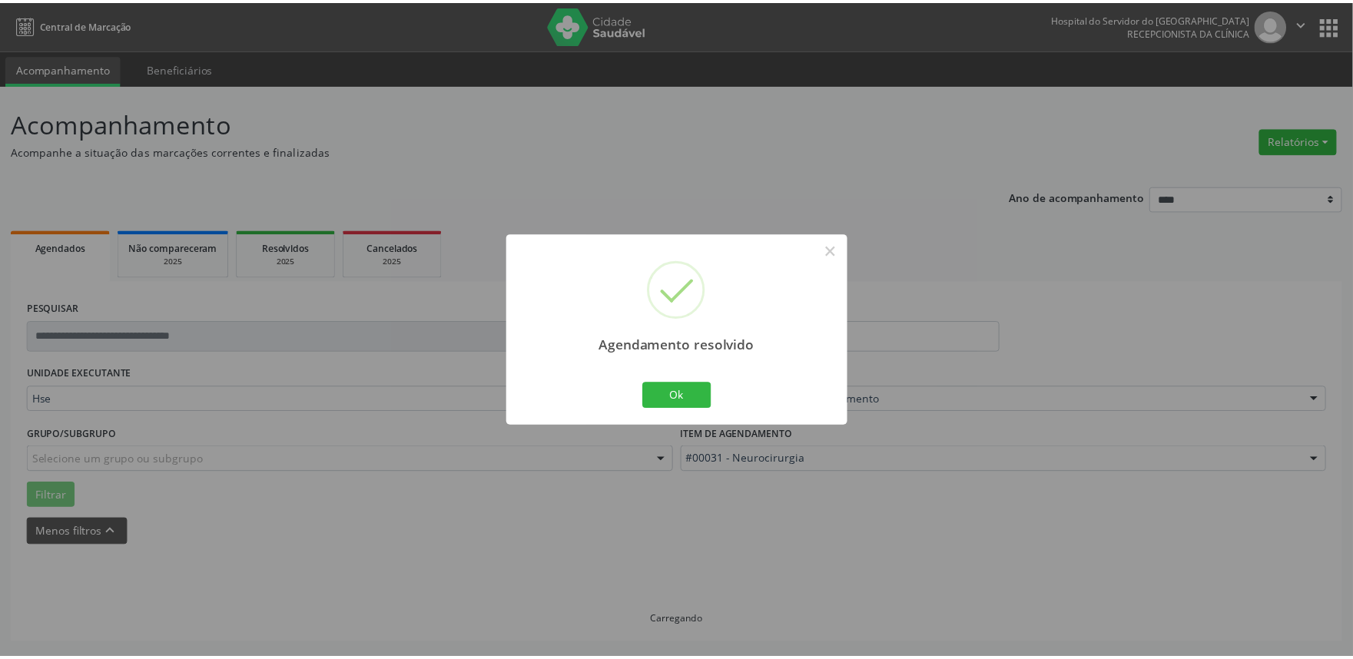
scroll to position [0, 0]
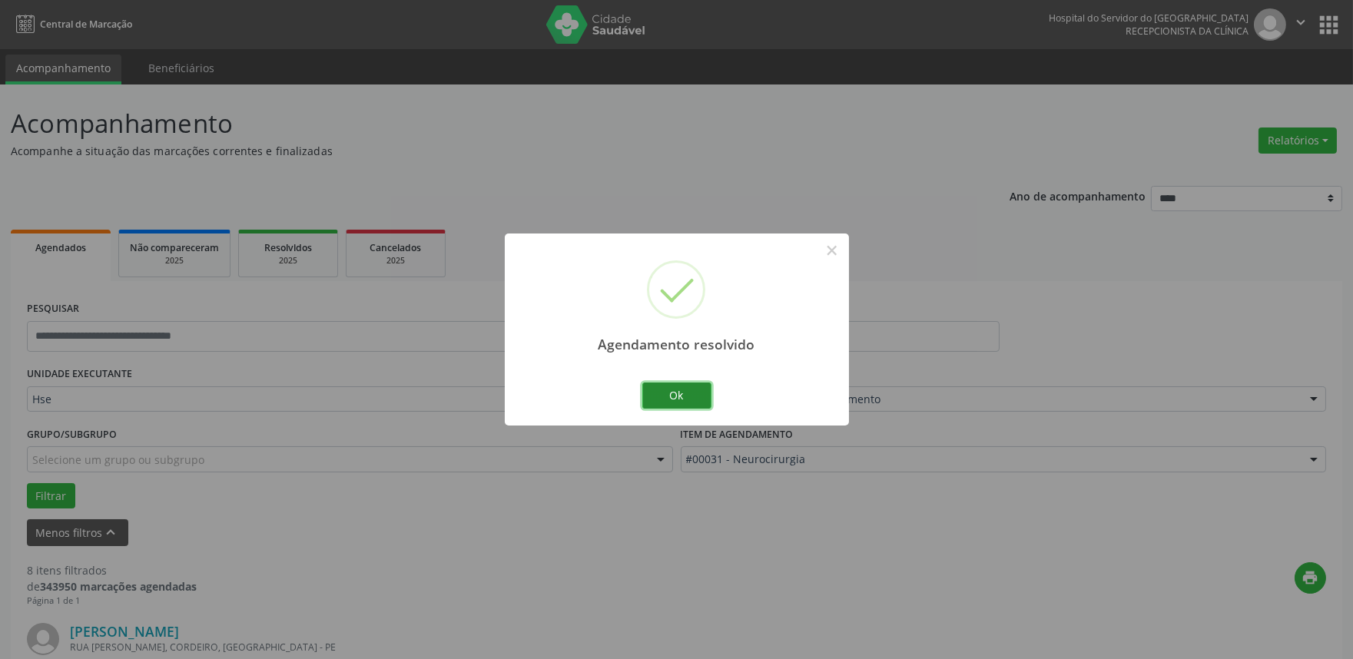
click at [681, 398] on button "Ok" at bounding box center [676, 396] width 69 height 26
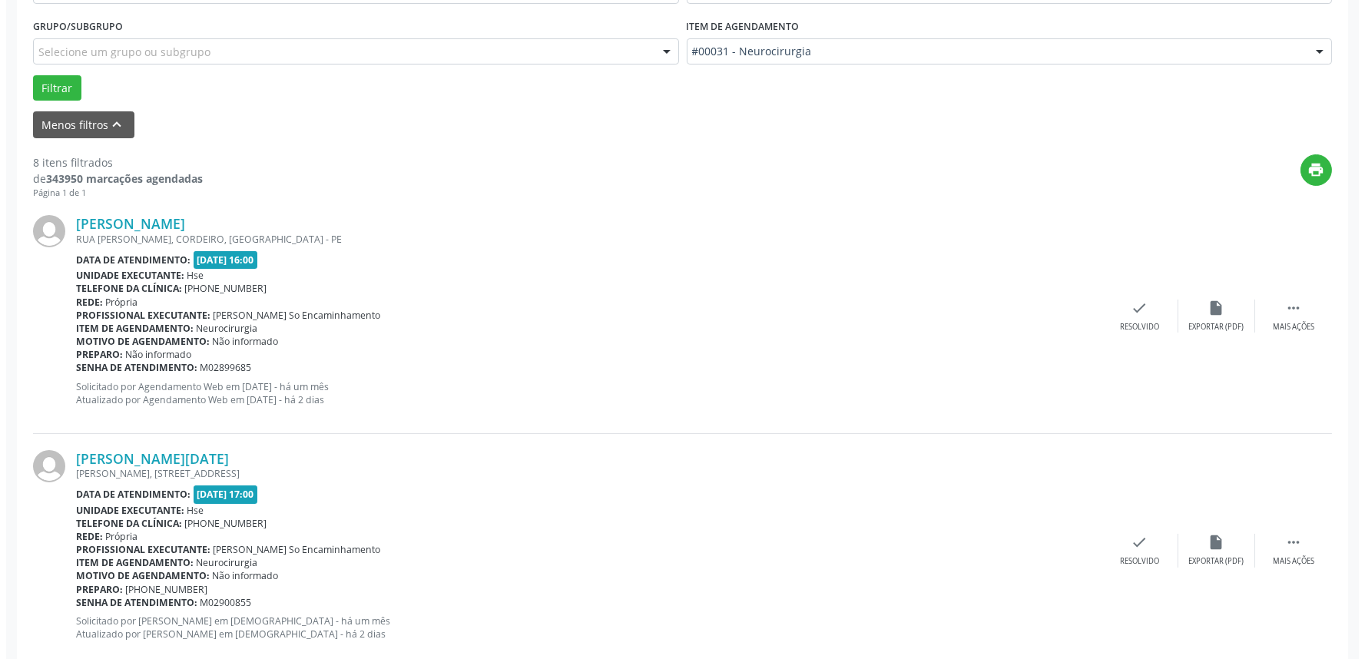
scroll to position [512, 0]
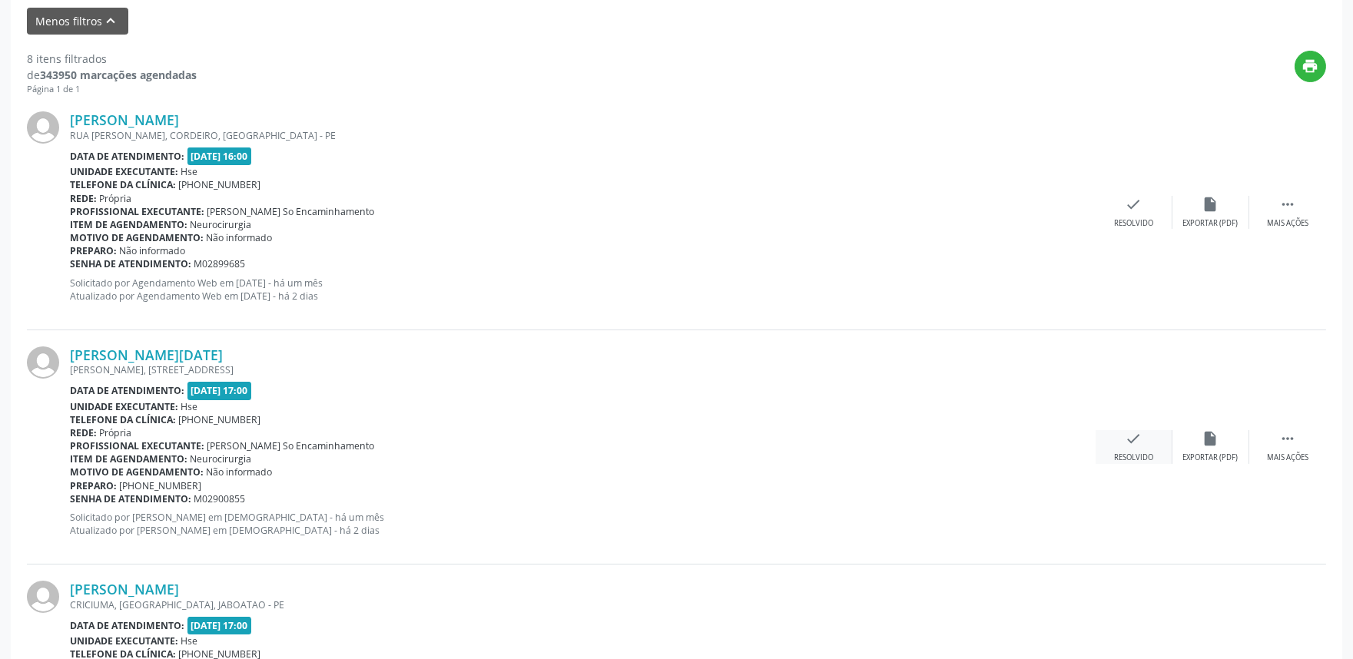
click at [1139, 448] on div "check Resolvido" at bounding box center [1133, 446] width 77 height 33
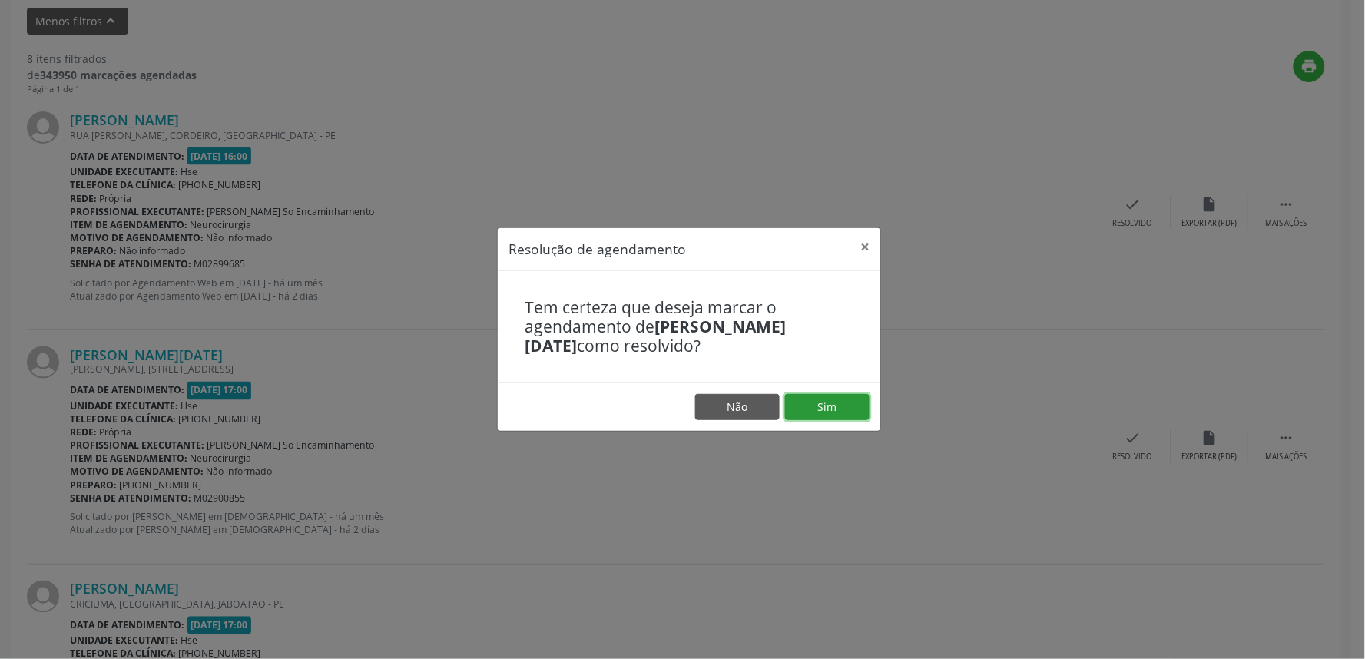
click at [827, 403] on button "Sim" at bounding box center [827, 407] width 84 height 26
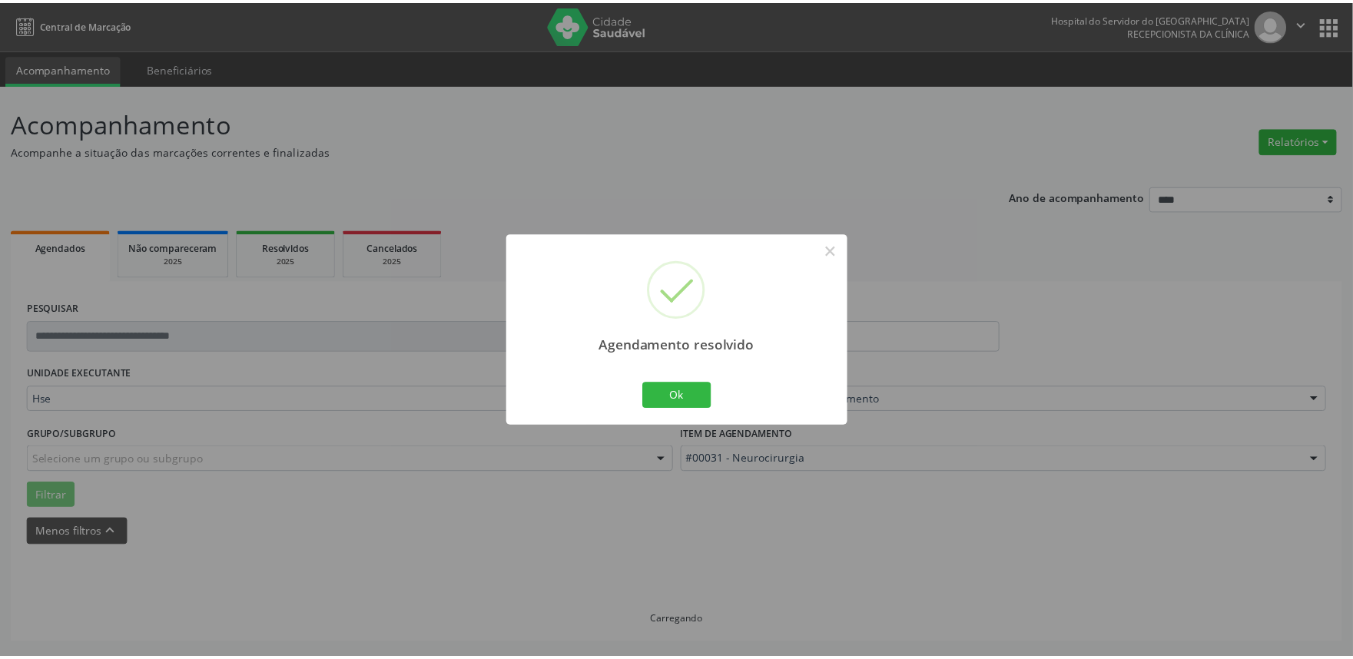
scroll to position [0, 0]
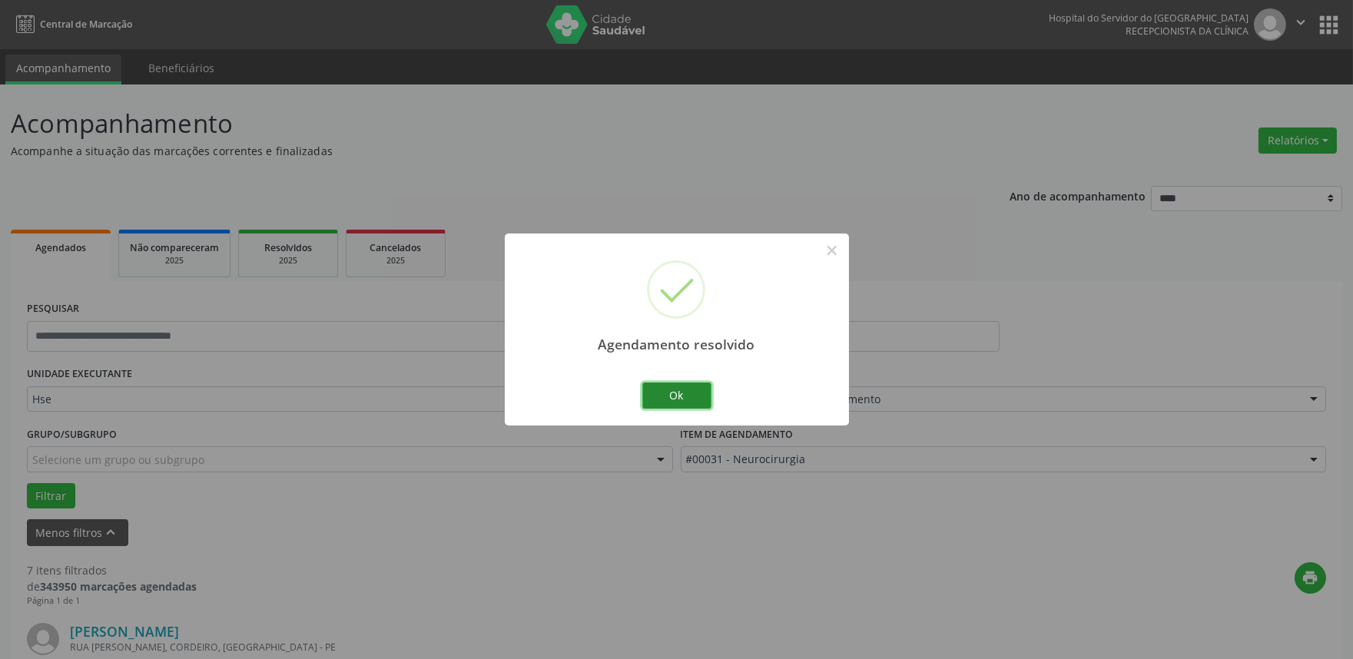
click at [686, 397] on button "Ok" at bounding box center [676, 396] width 69 height 26
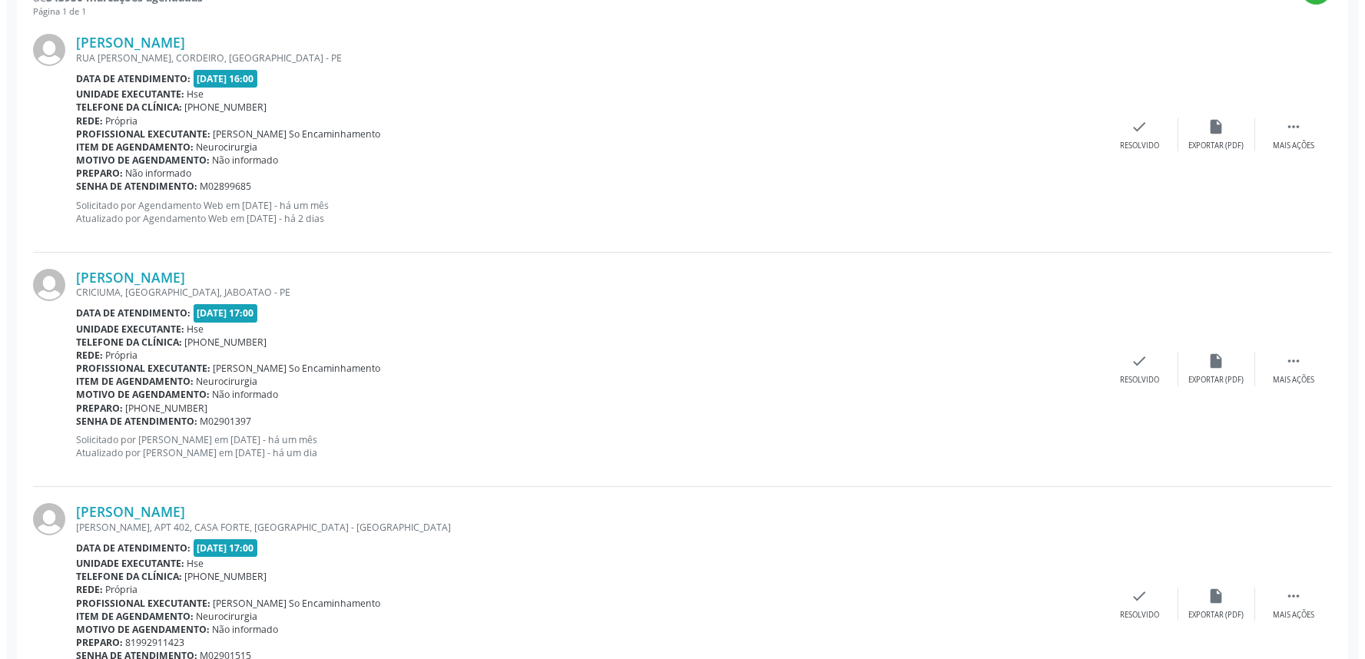
scroll to position [597, 0]
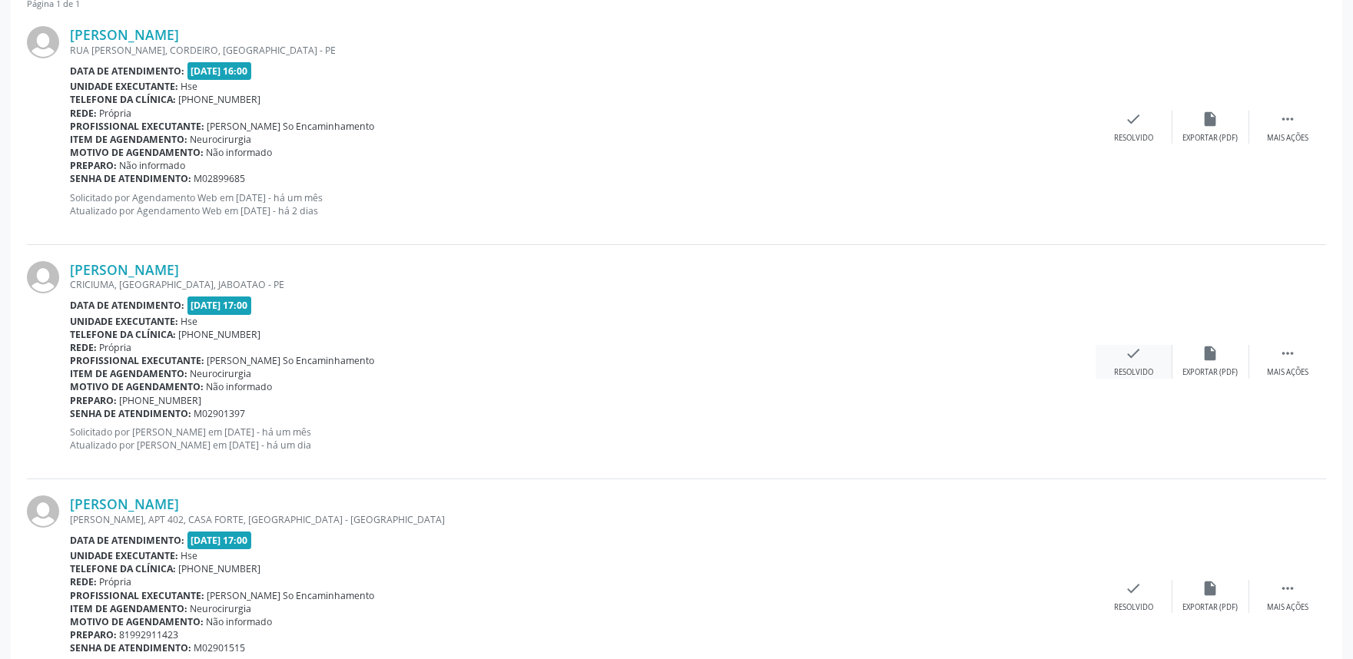
click at [1140, 362] on div "check Resolvido" at bounding box center [1133, 361] width 77 height 33
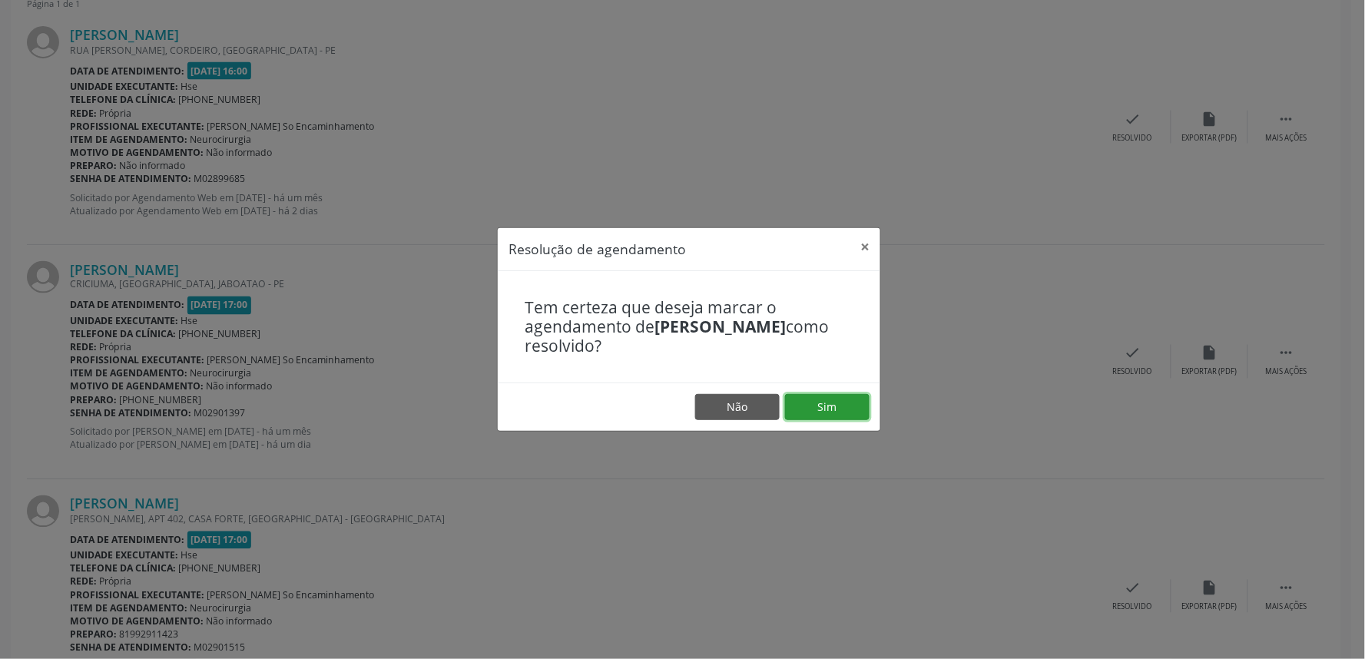
click at [851, 400] on button "Sim" at bounding box center [827, 407] width 84 height 26
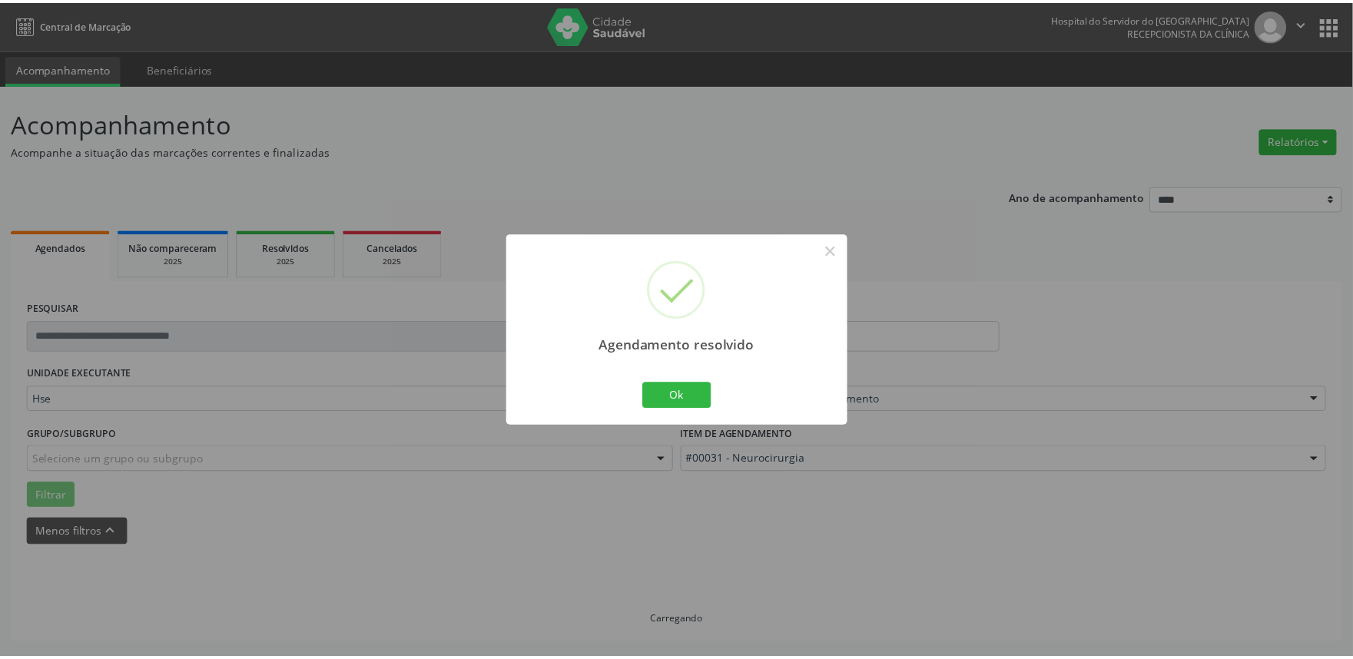
scroll to position [0, 0]
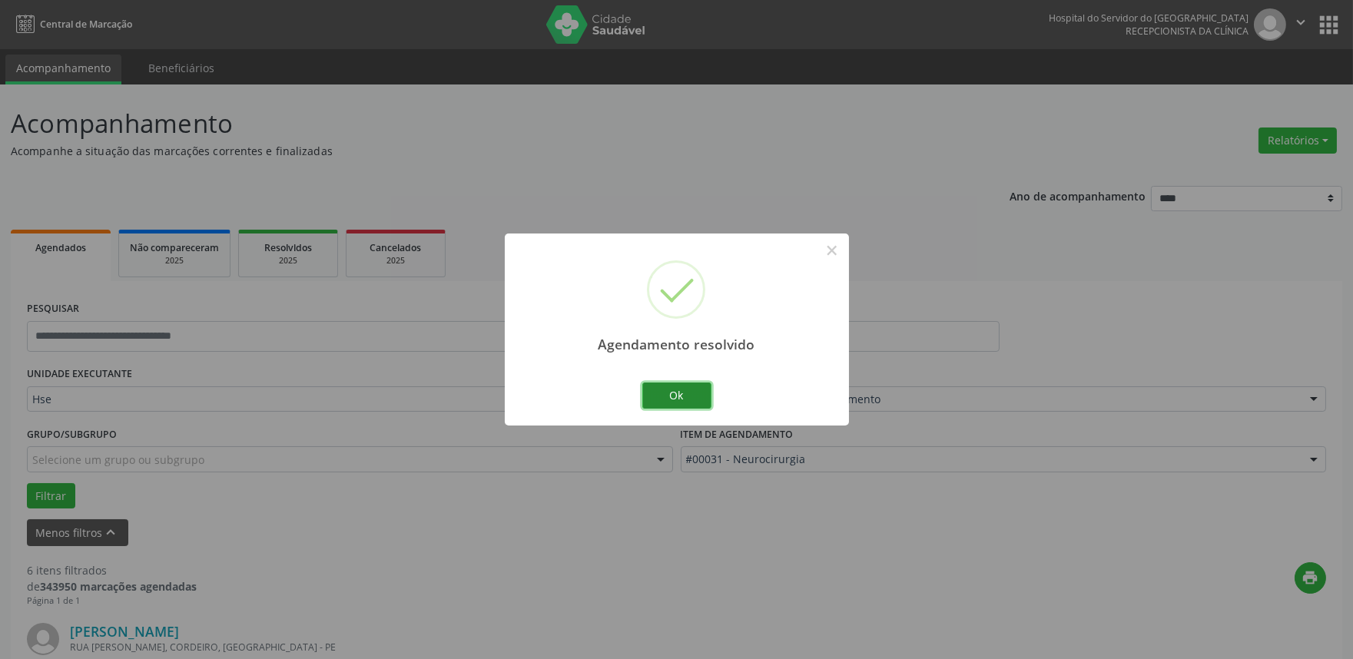
click at [674, 390] on button "Ok" at bounding box center [676, 396] width 69 height 26
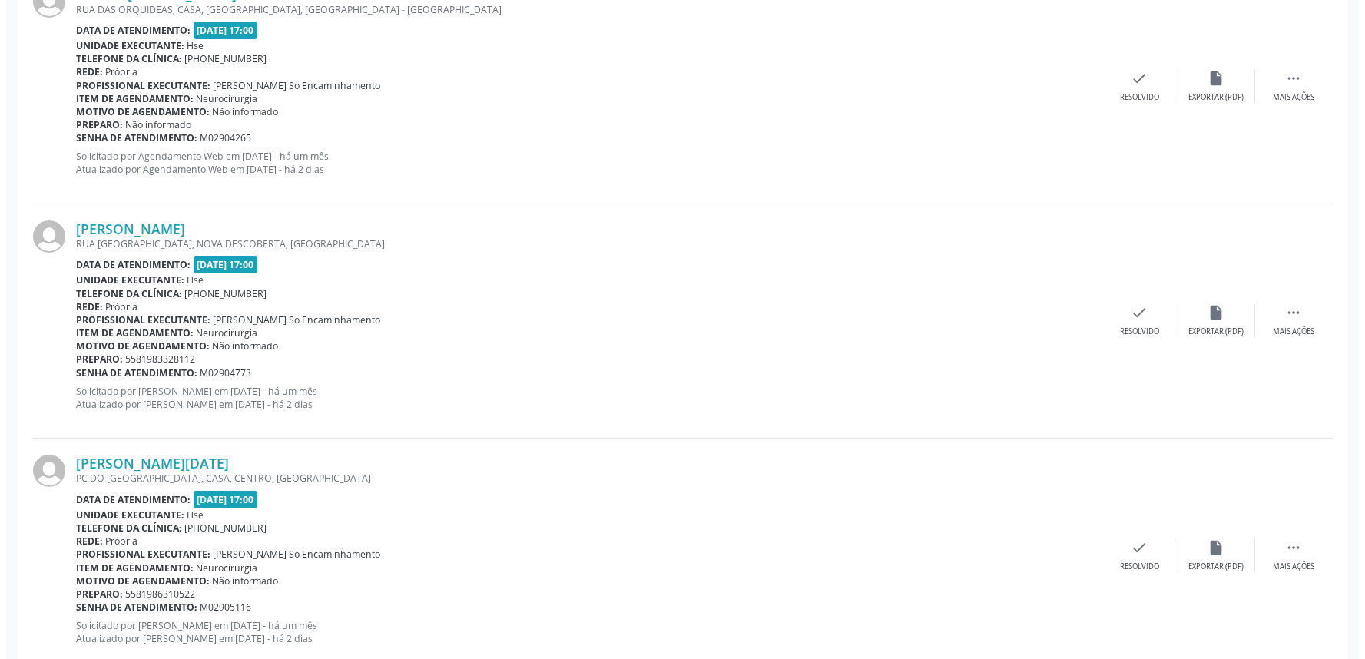
scroll to position [1109, 0]
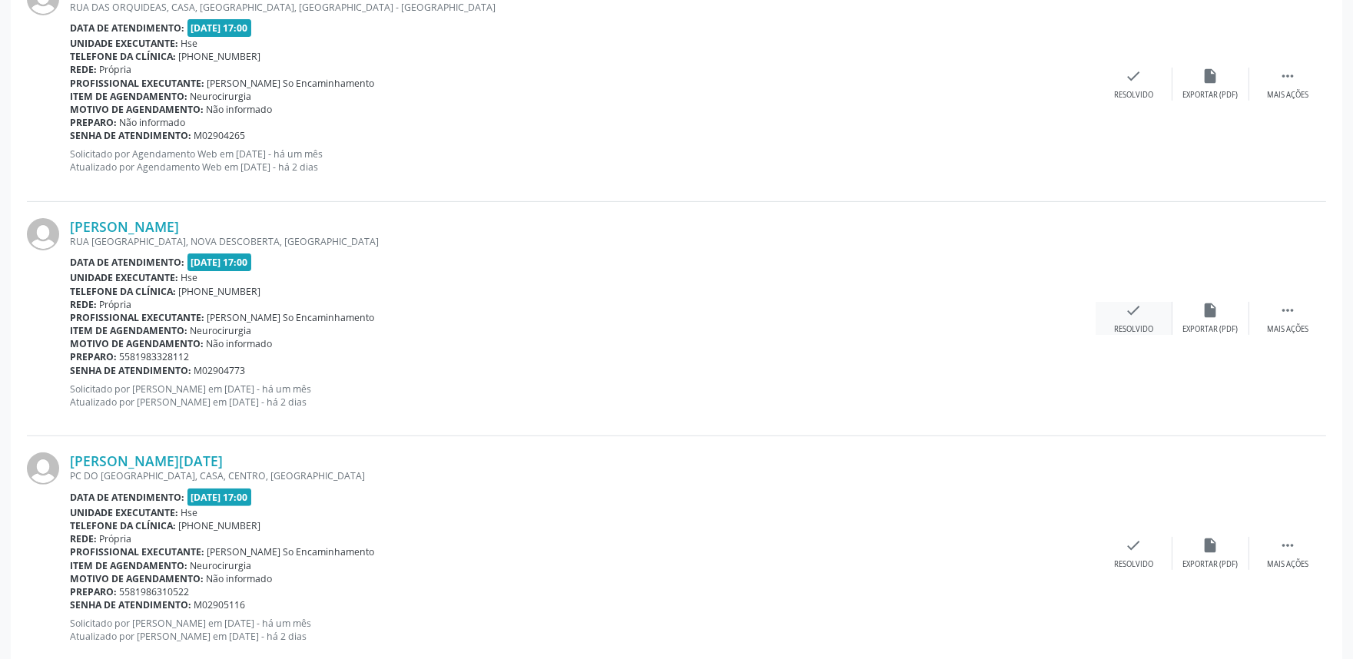
click at [1141, 320] on div "check Resolvido" at bounding box center [1133, 318] width 77 height 33
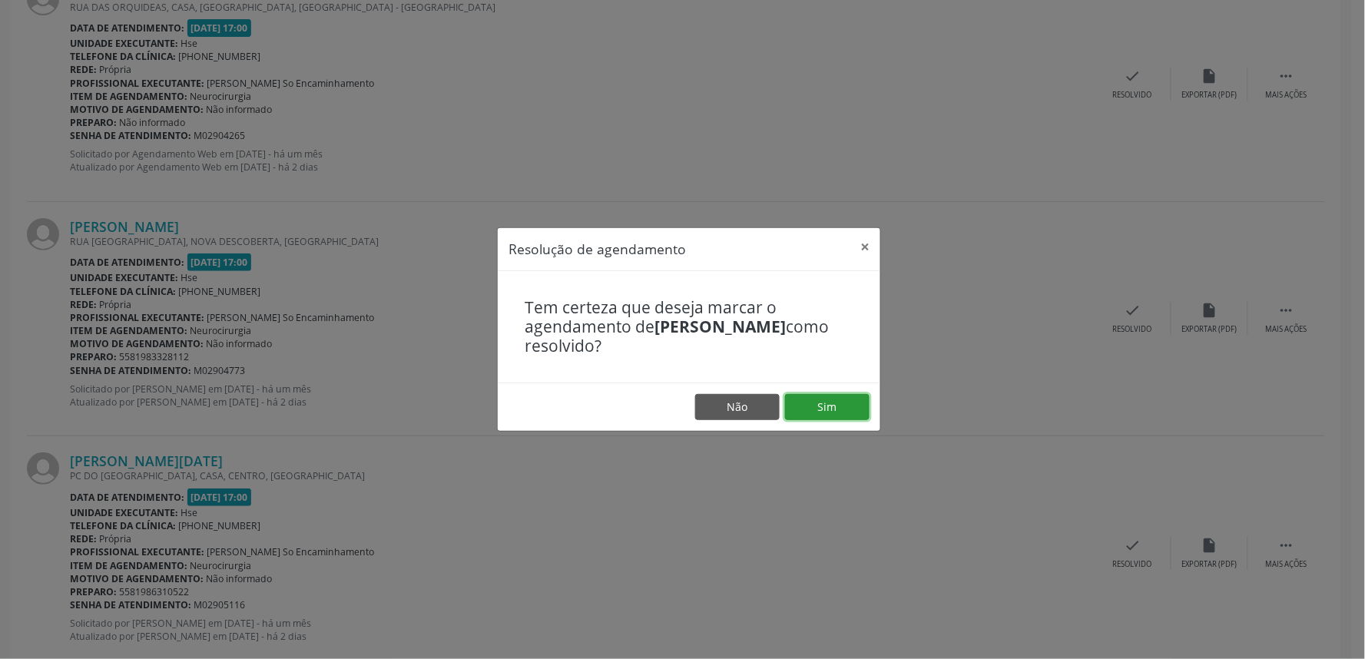
click at [835, 399] on button "Sim" at bounding box center [827, 407] width 84 height 26
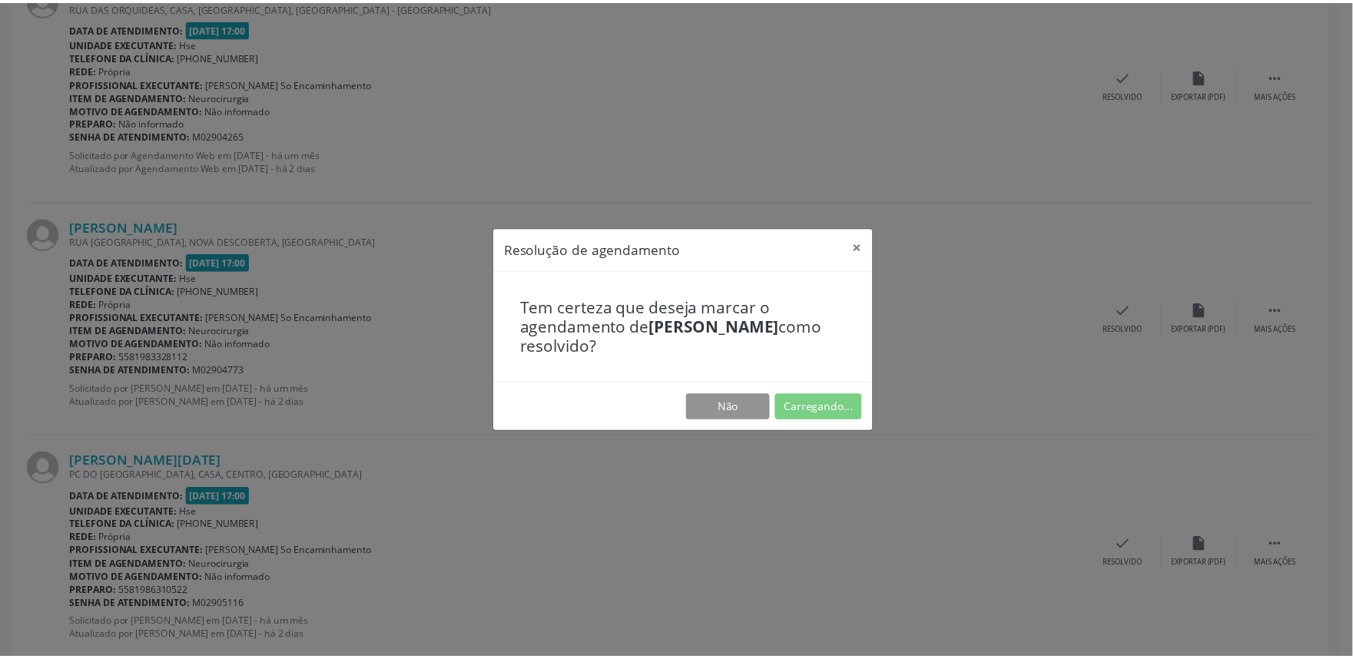
scroll to position [0, 0]
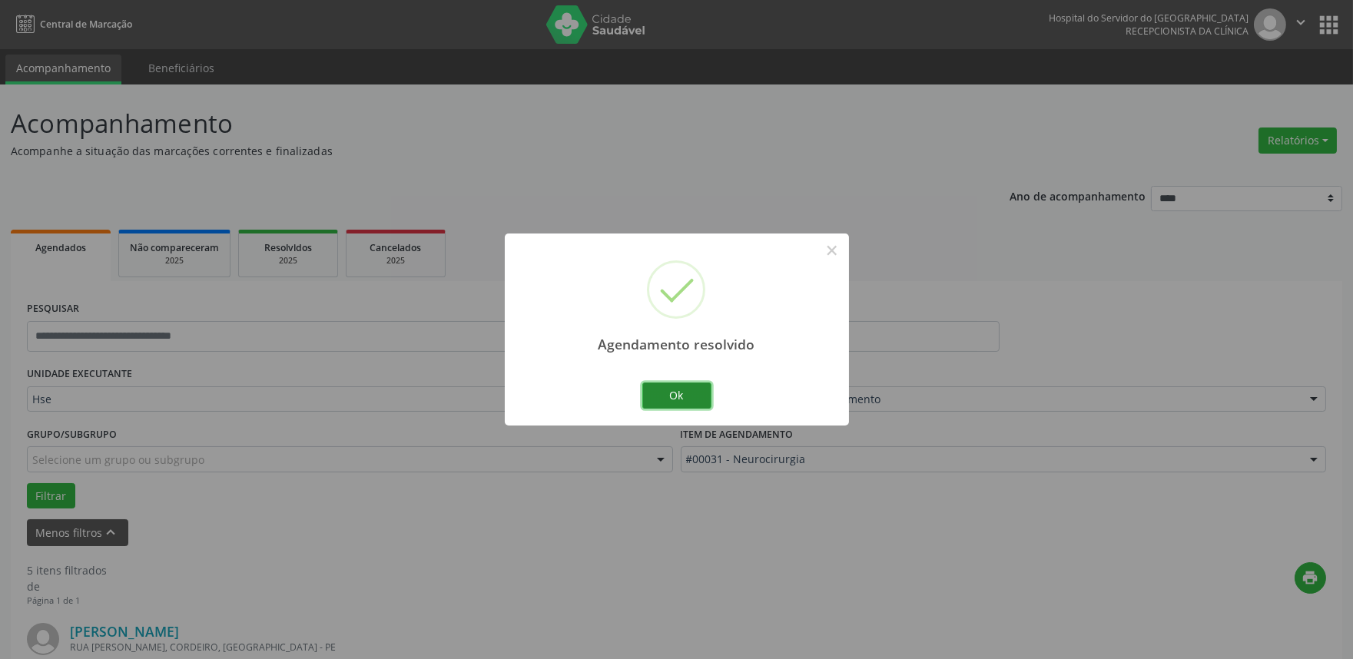
click at [710, 393] on button "Ok" at bounding box center [676, 396] width 69 height 26
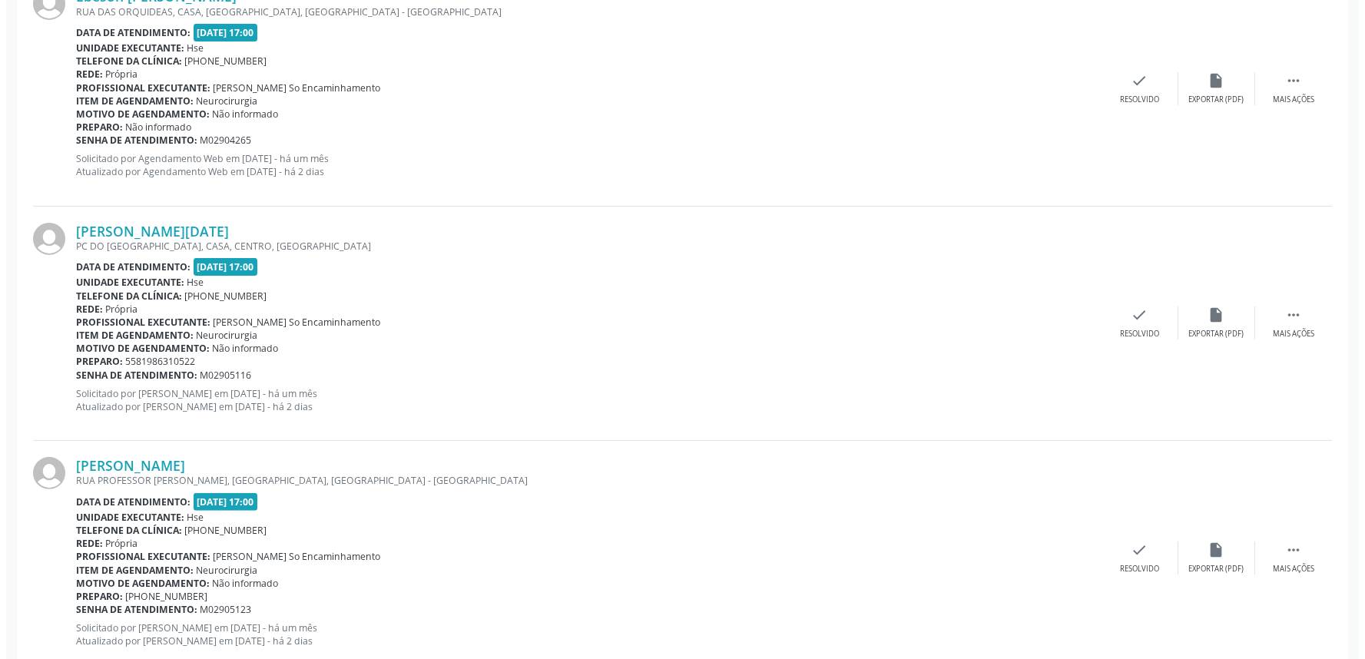
scroll to position [1109, 0]
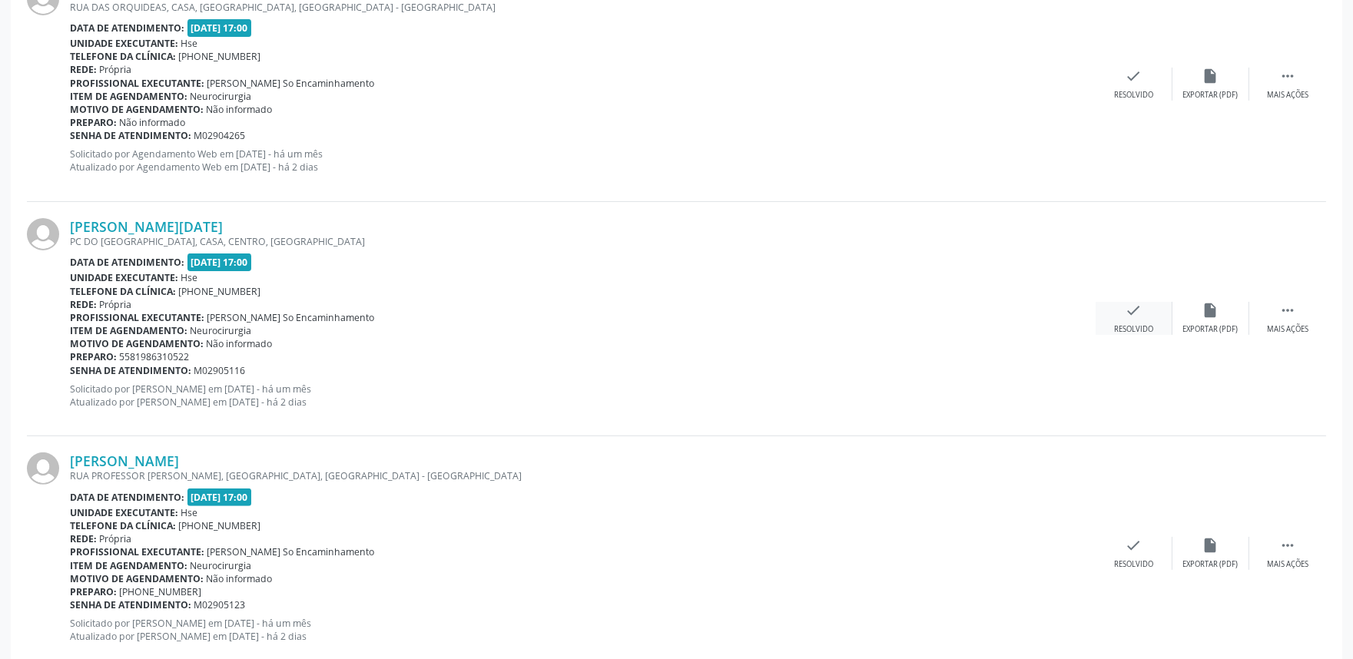
click at [1127, 323] on div "check Resolvido" at bounding box center [1133, 318] width 77 height 33
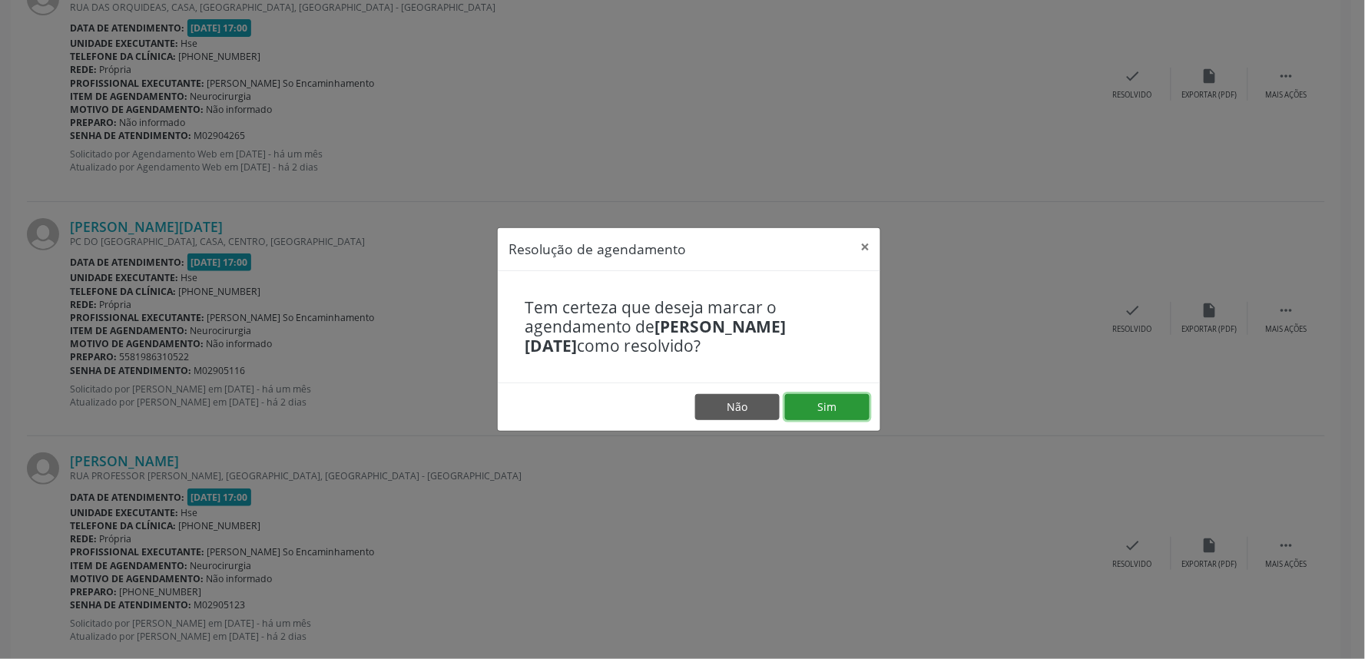
click at [833, 407] on button "Sim" at bounding box center [827, 407] width 84 height 26
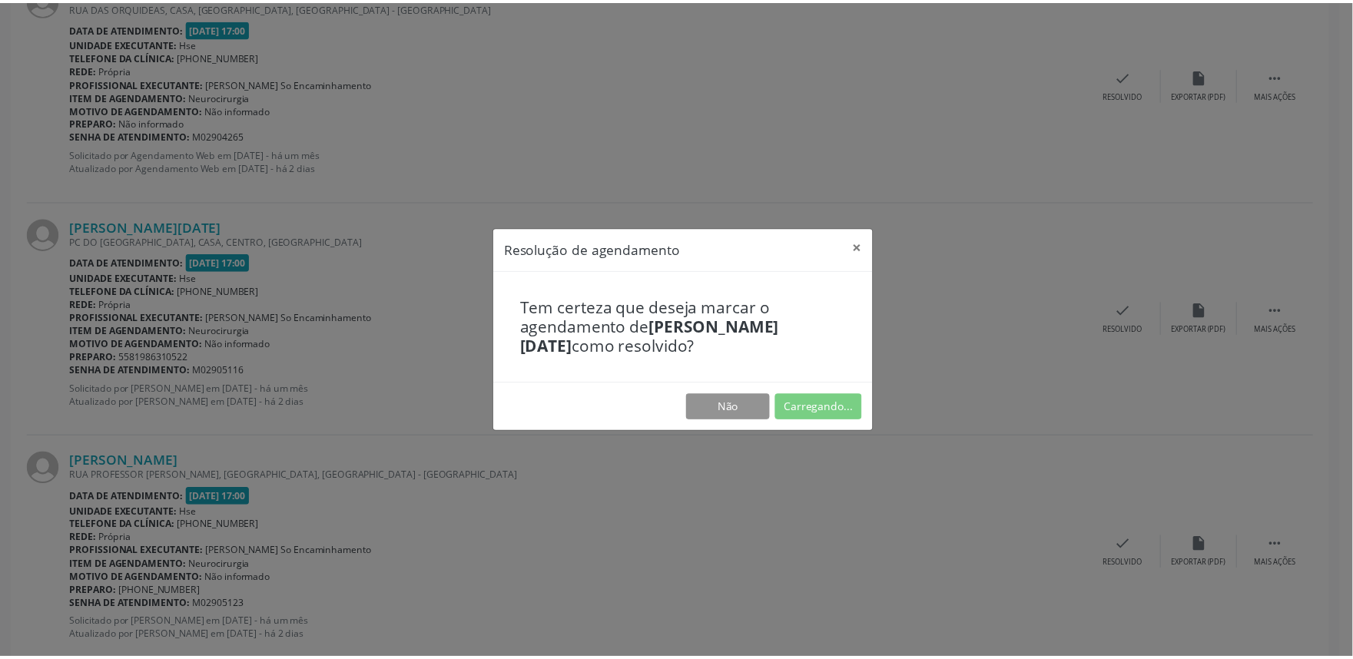
scroll to position [0, 0]
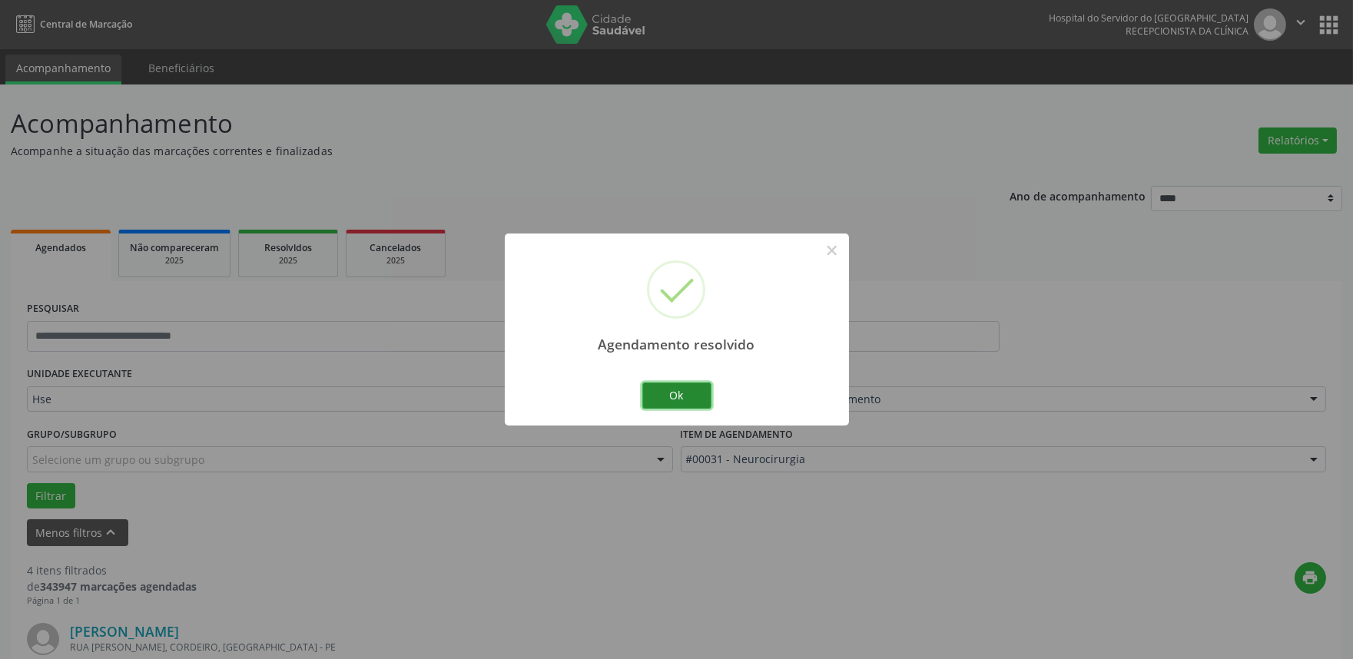
click at [674, 393] on button "Ok" at bounding box center [676, 396] width 69 height 26
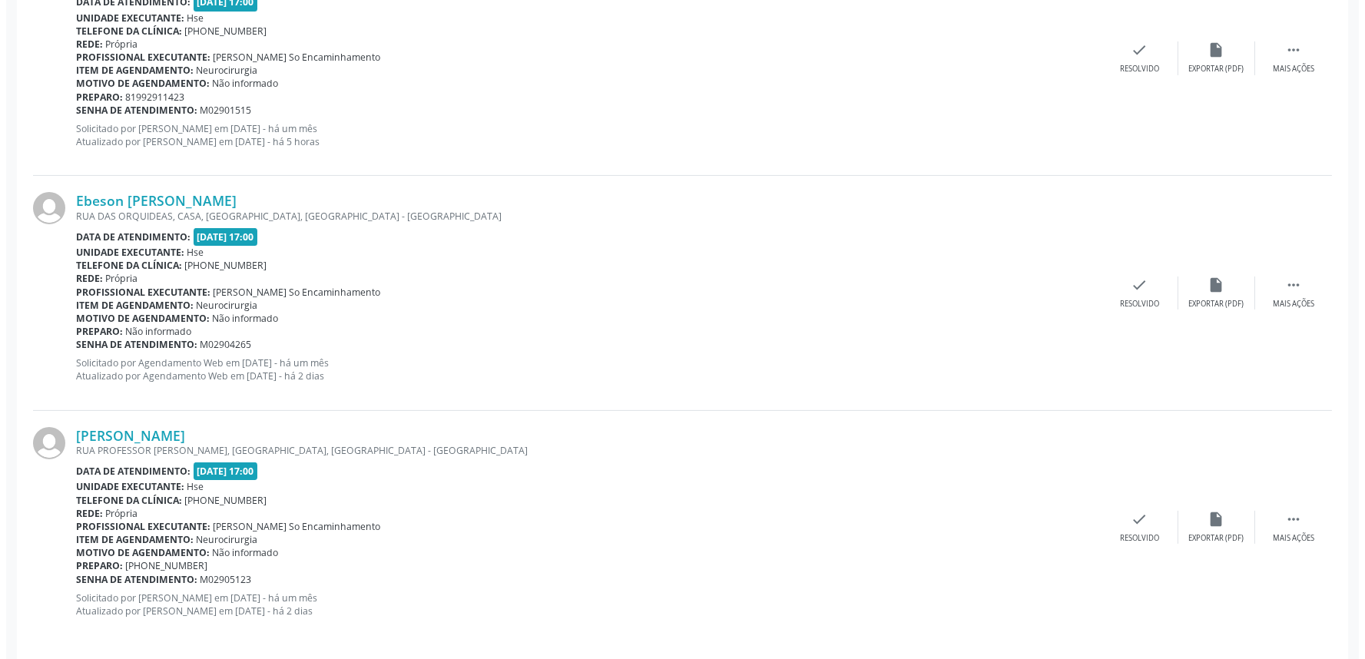
scroll to position [911, 0]
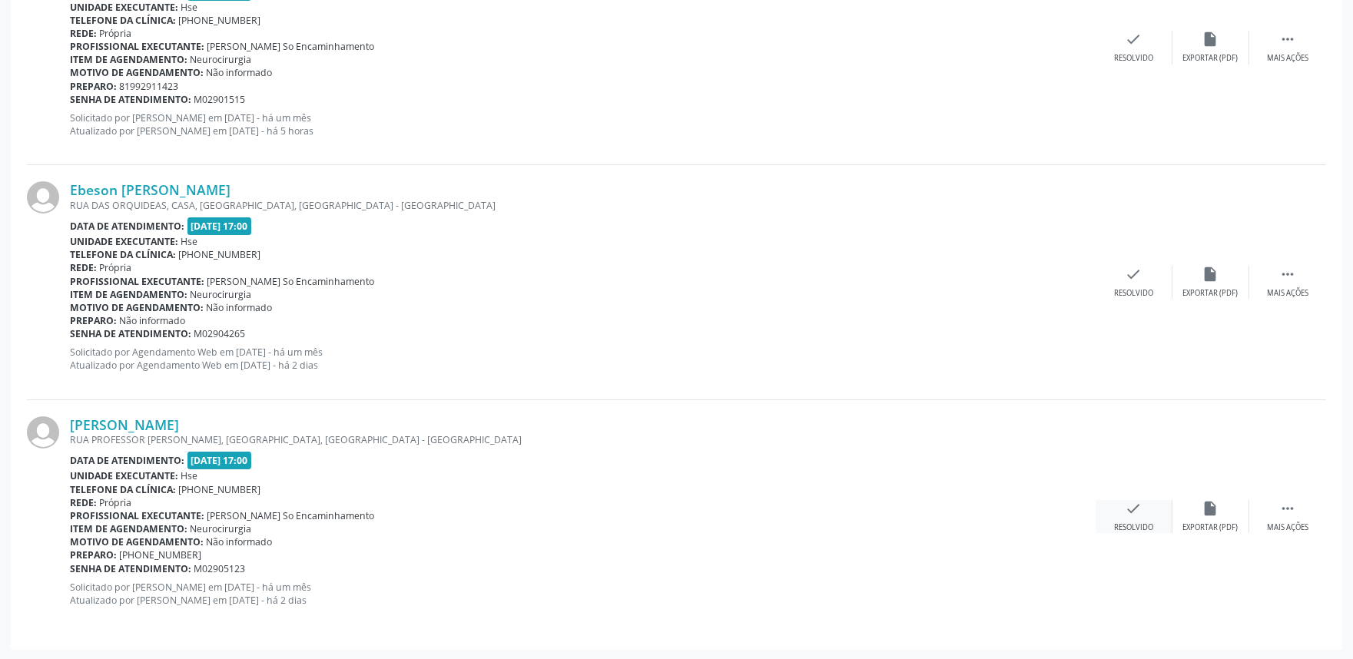
click at [1131, 517] on div "check Resolvido" at bounding box center [1133, 516] width 77 height 33
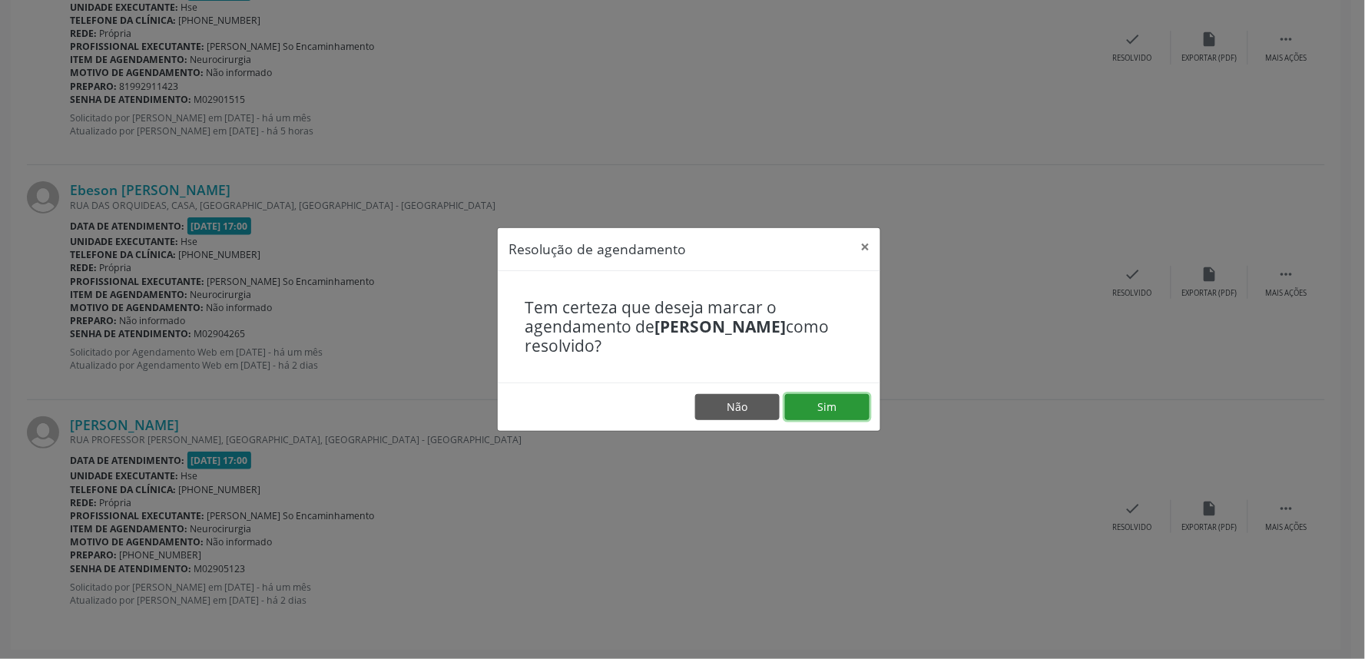
click at [831, 406] on button "Sim" at bounding box center [827, 407] width 84 height 26
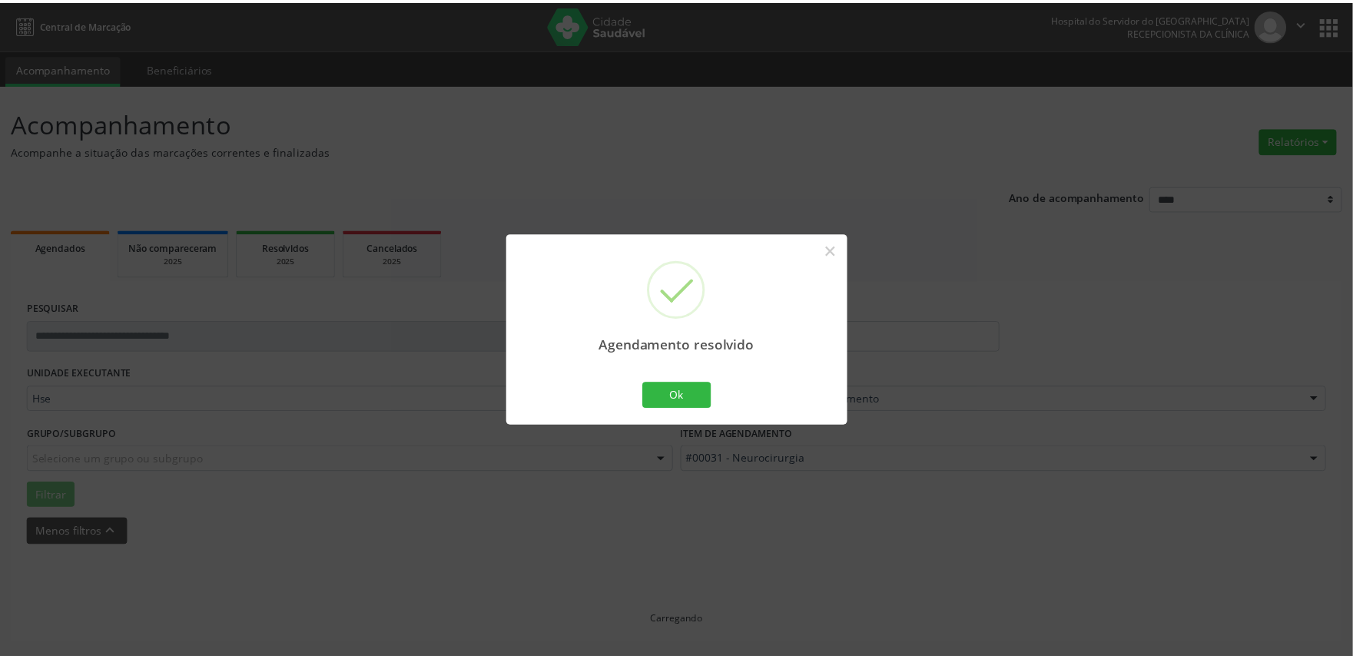
scroll to position [0, 0]
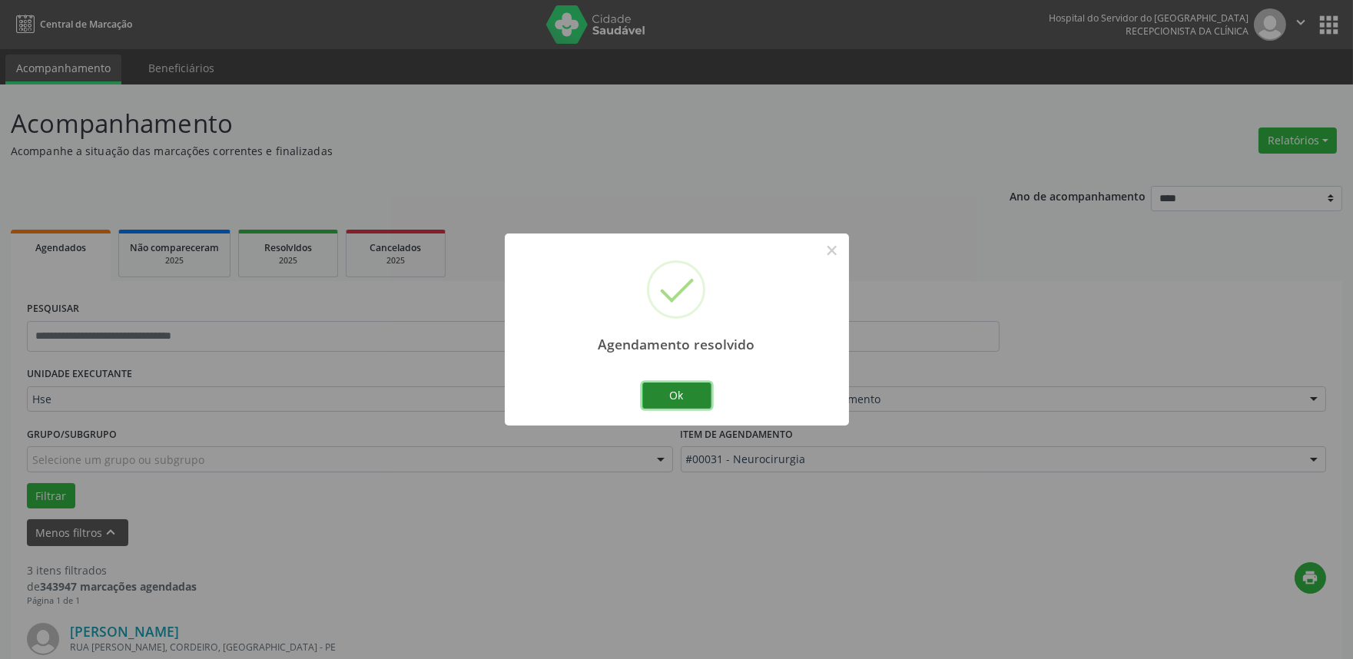
click at [674, 389] on button "Ok" at bounding box center [676, 396] width 69 height 26
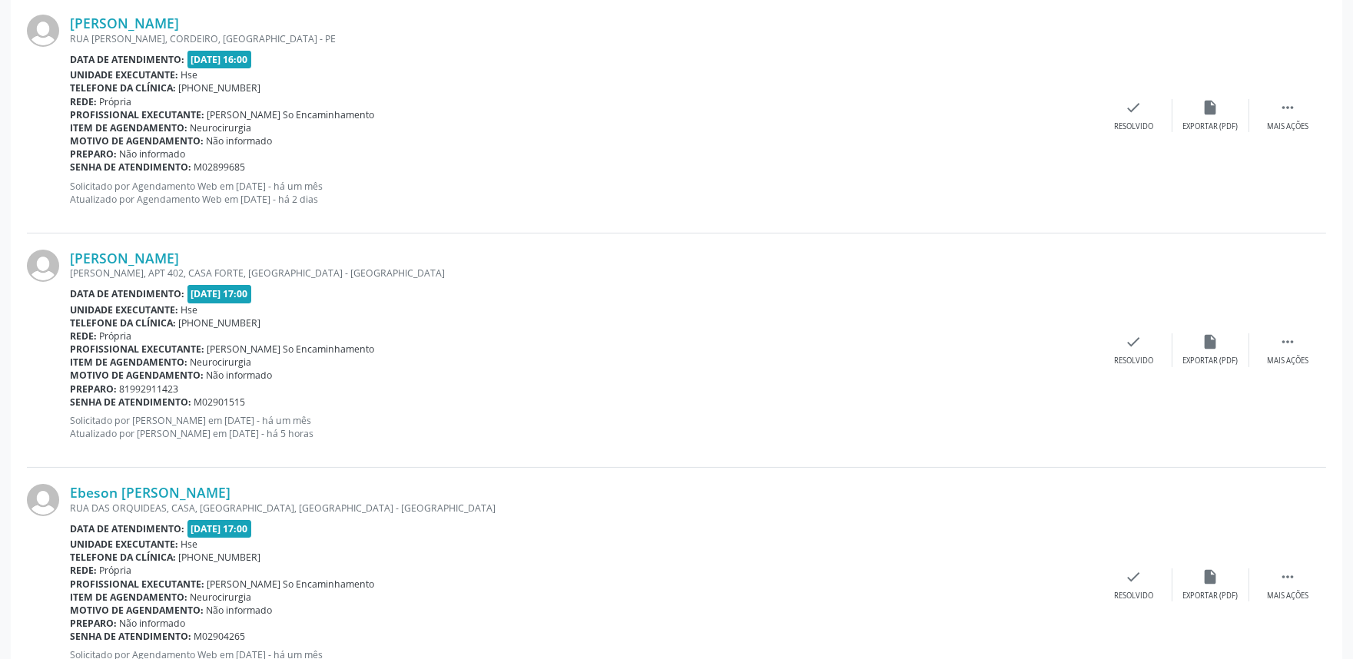
scroll to position [505, 0]
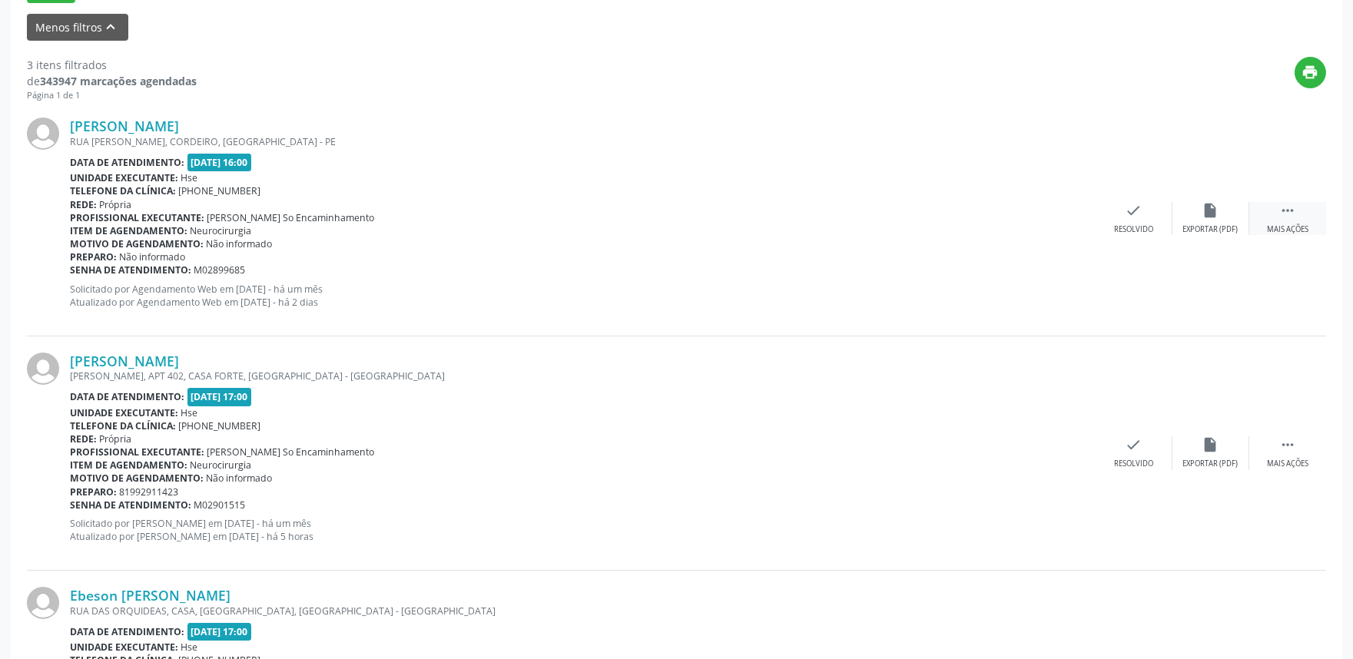
click at [1294, 210] on icon "" at bounding box center [1287, 210] width 17 height 17
click at [1209, 207] on icon "alarm_off" at bounding box center [1210, 210] width 17 height 17
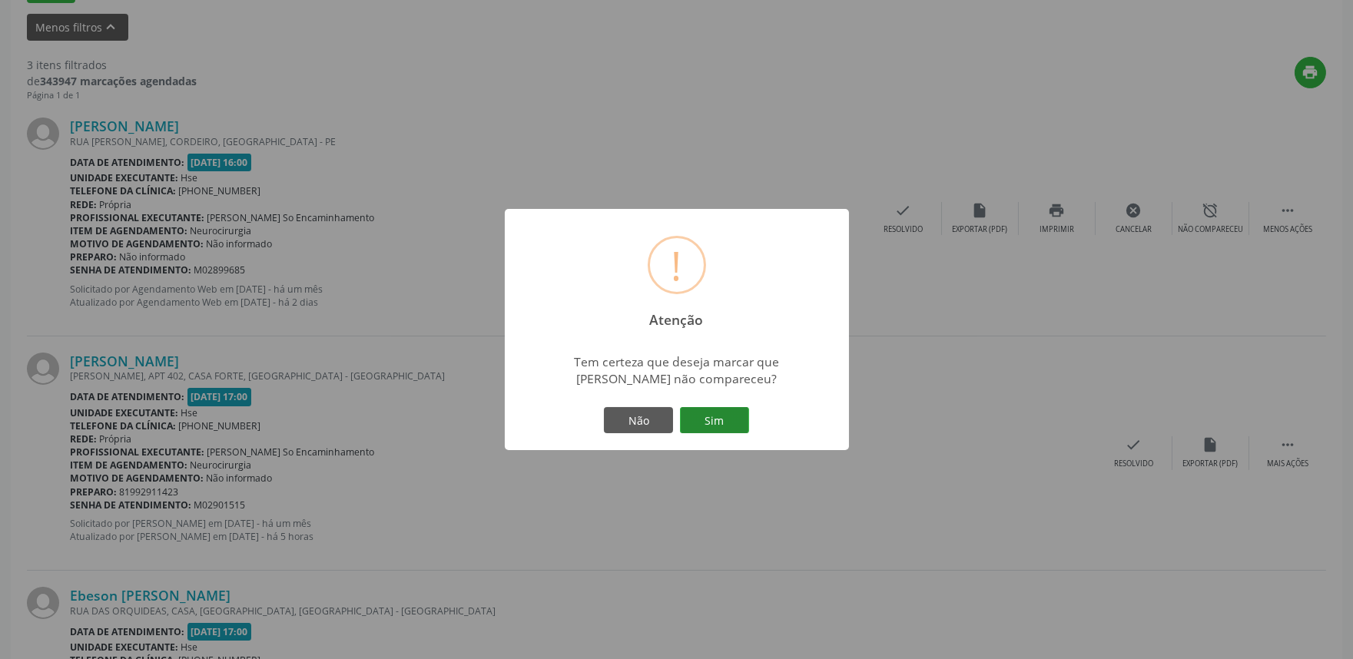
click at [701, 418] on button "Sim" at bounding box center [714, 420] width 69 height 26
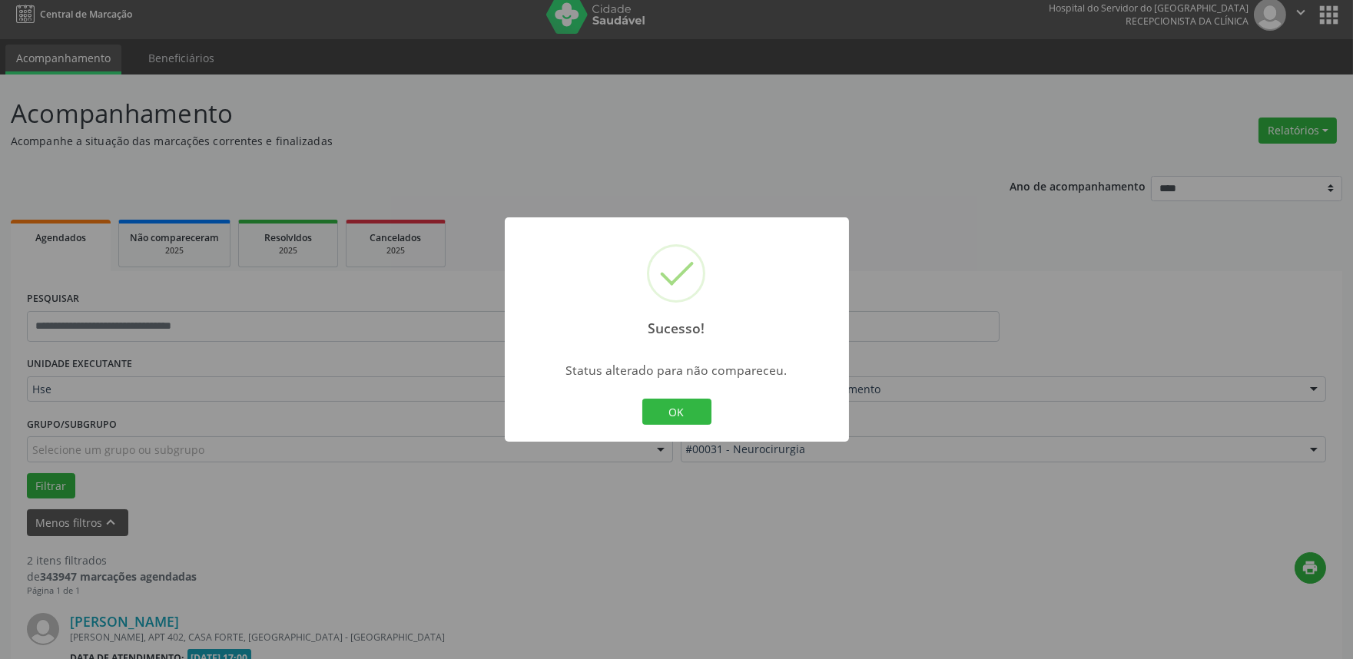
scroll to position [442, 0]
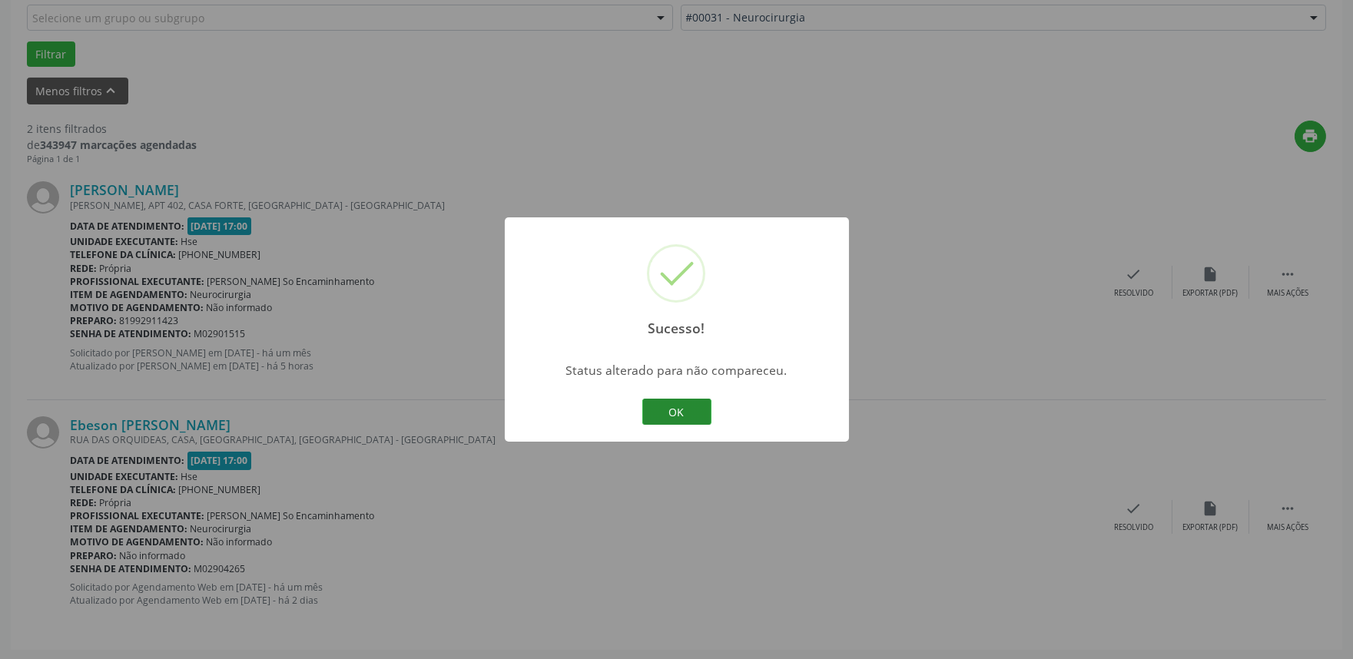
click at [679, 408] on button "OK" at bounding box center [676, 412] width 69 height 26
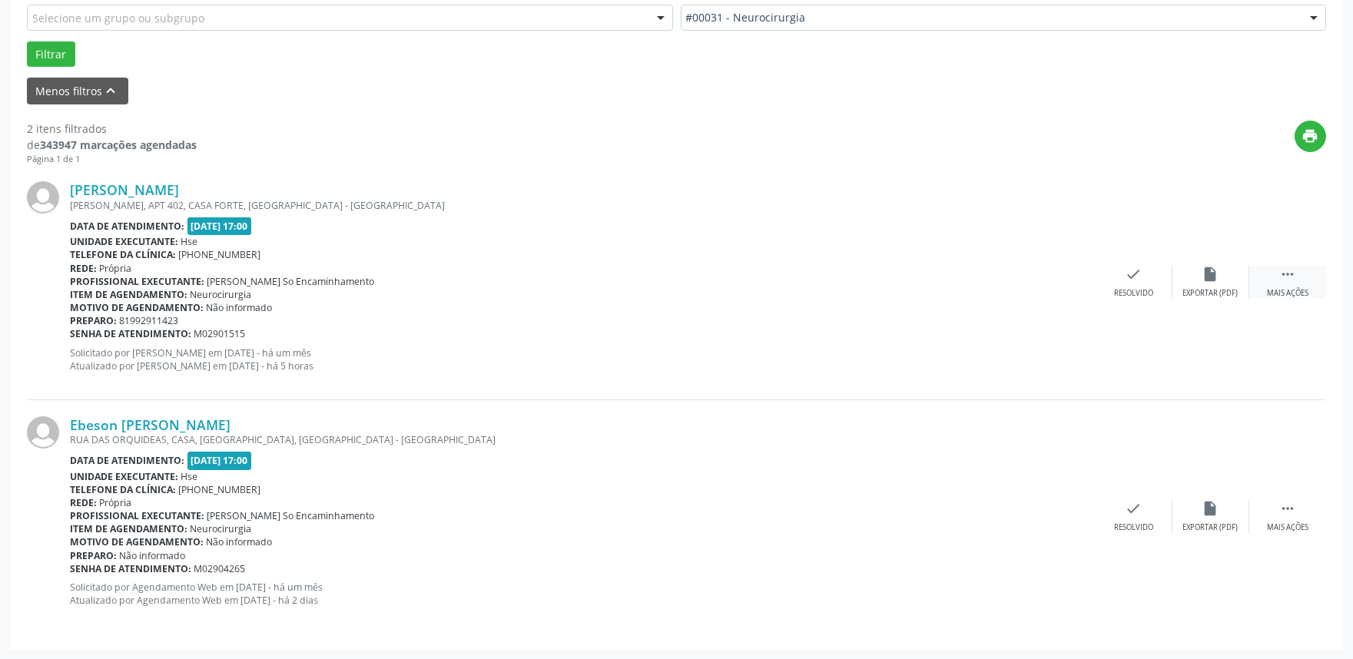
click at [1292, 280] on icon "" at bounding box center [1287, 274] width 17 height 17
click at [1216, 273] on icon "alarm_off" at bounding box center [1210, 274] width 17 height 17
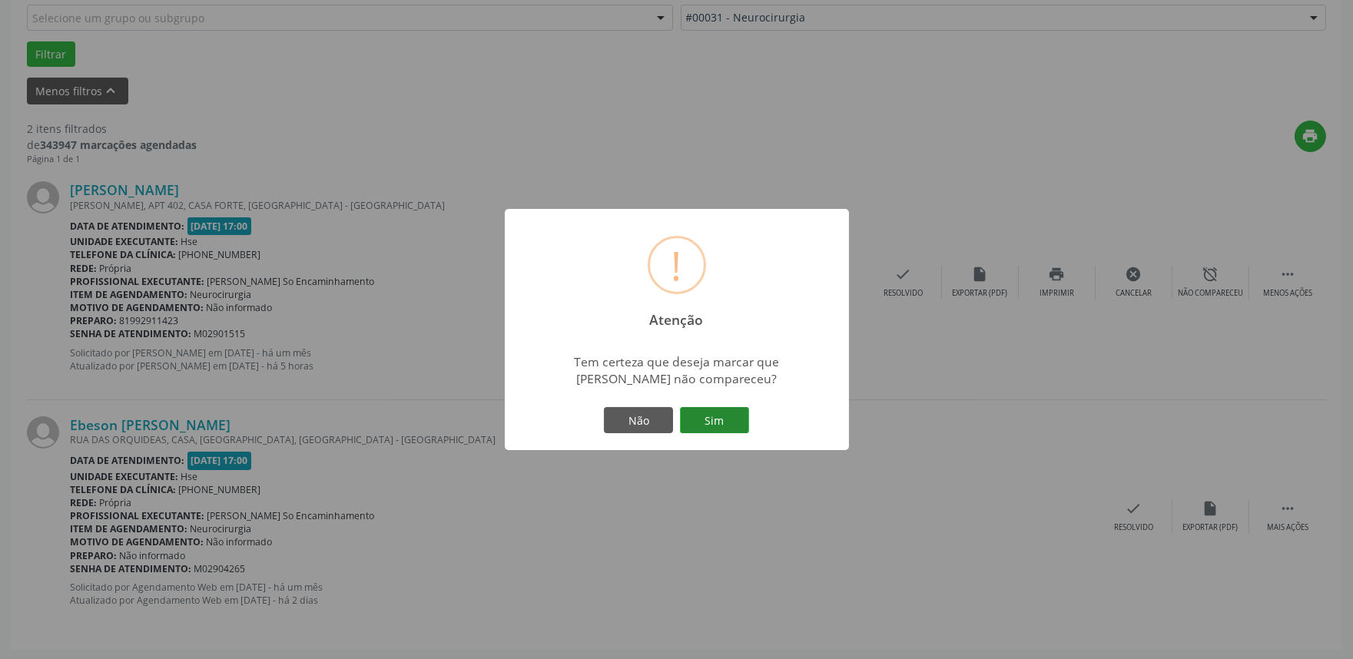
click at [707, 431] on button "Sim" at bounding box center [714, 420] width 69 height 26
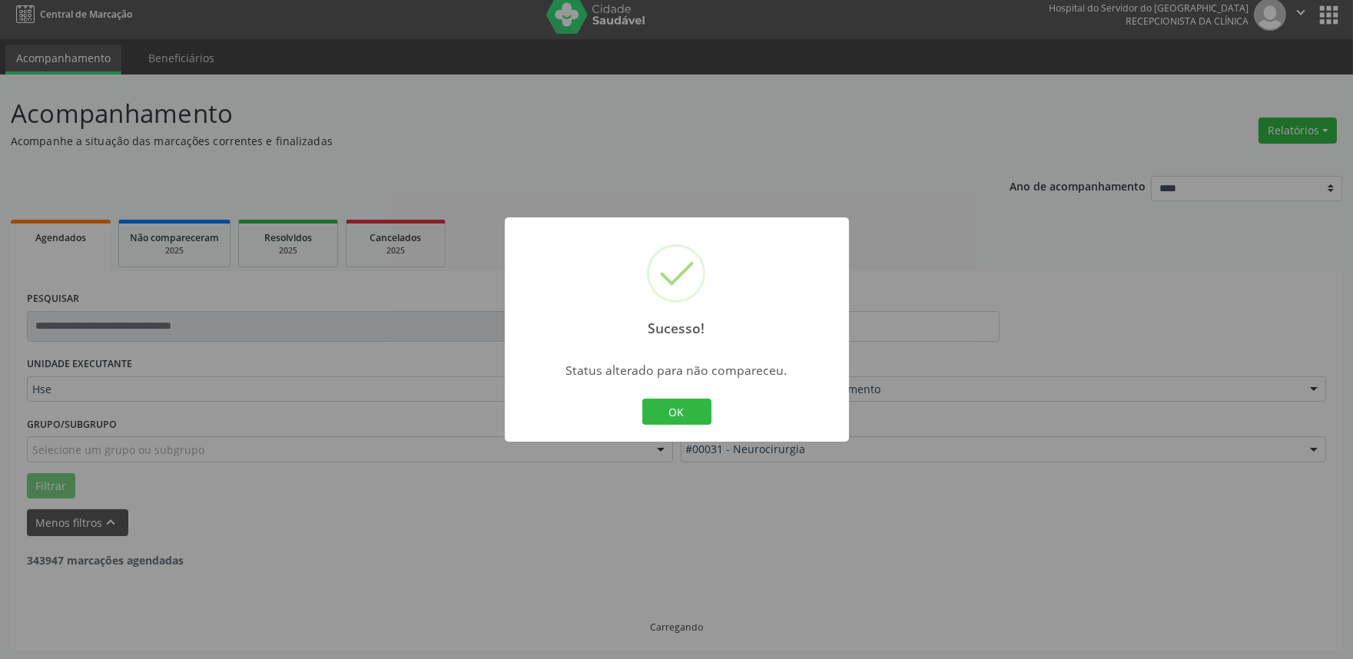
scroll to position [207, 0]
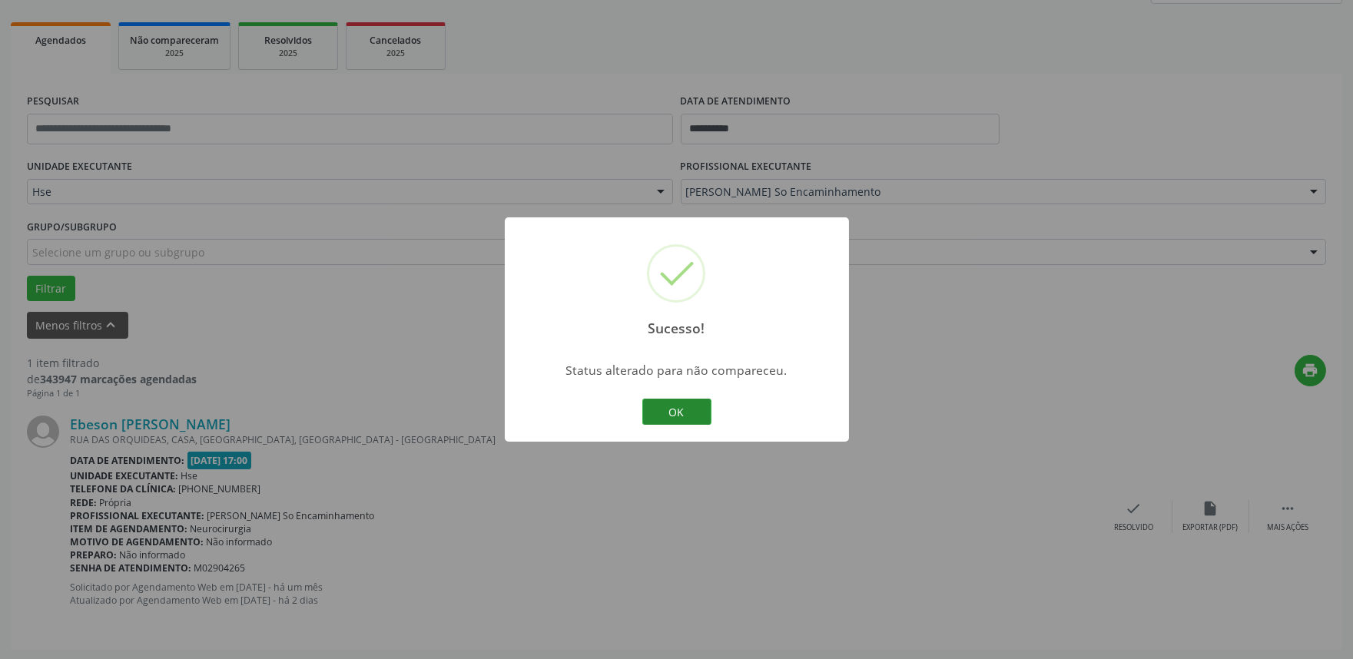
click at [694, 409] on button "OK" at bounding box center [676, 412] width 69 height 26
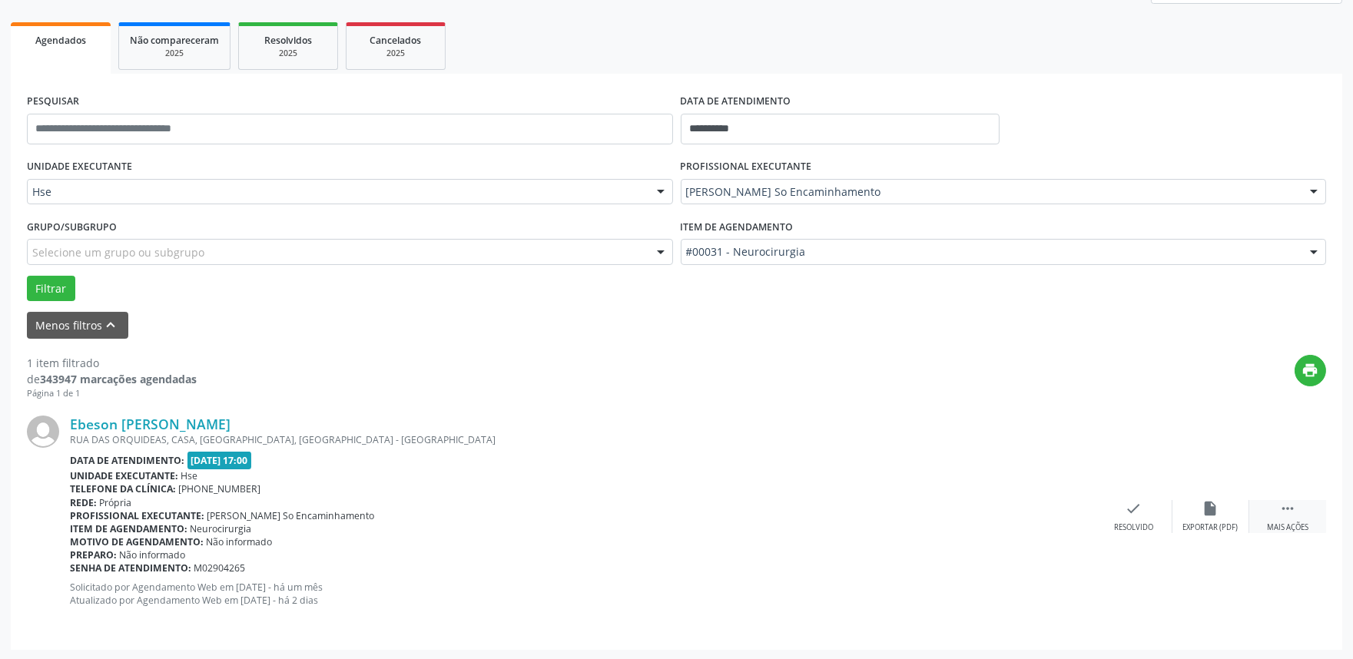
click at [1300, 510] on div " Mais ações" at bounding box center [1287, 516] width 77 height 33
click at [1280, 511] on icon "" at bounding box center [1287, 508] width 17 height 17
click at [1289, 507] on icon "" at bounding box center [1287, 508] width 17 height 17
click at [1209, 508] on icon "alarm_off" at bounding box center [1210, 508] width 17 height 17
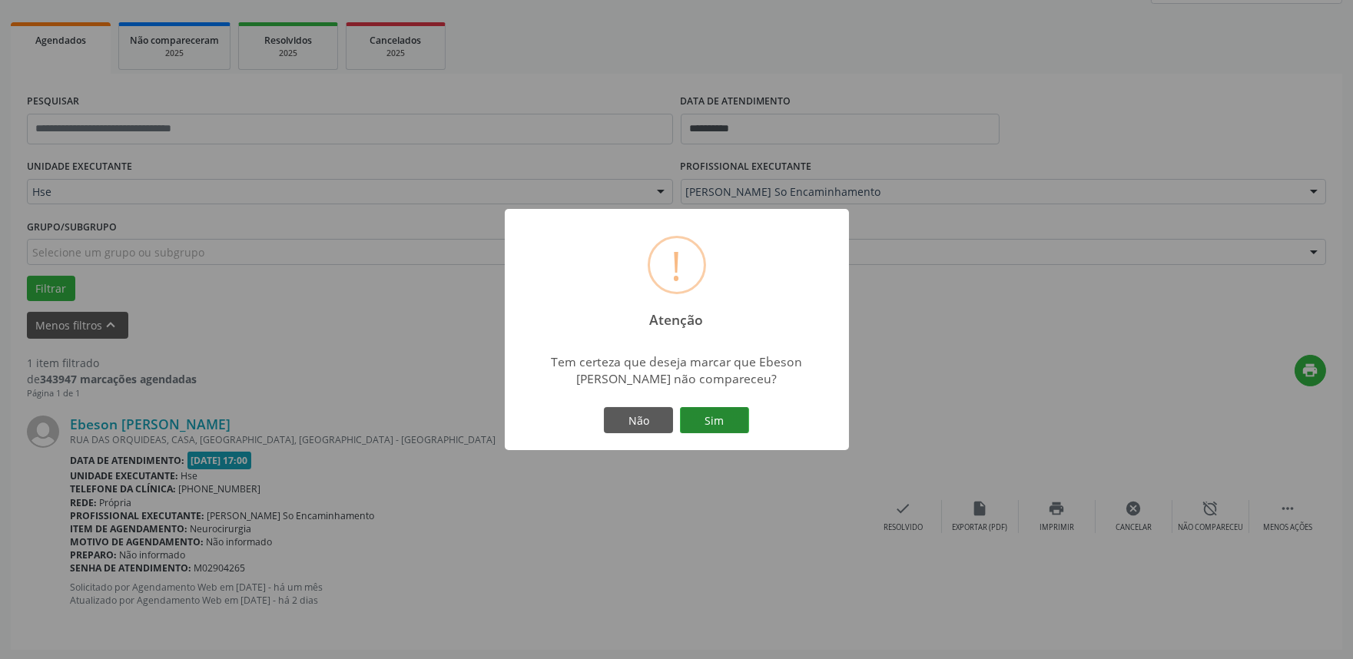
click at [710, 418] on button "Sim" at bounding box center [714, 420] width 69 height 26
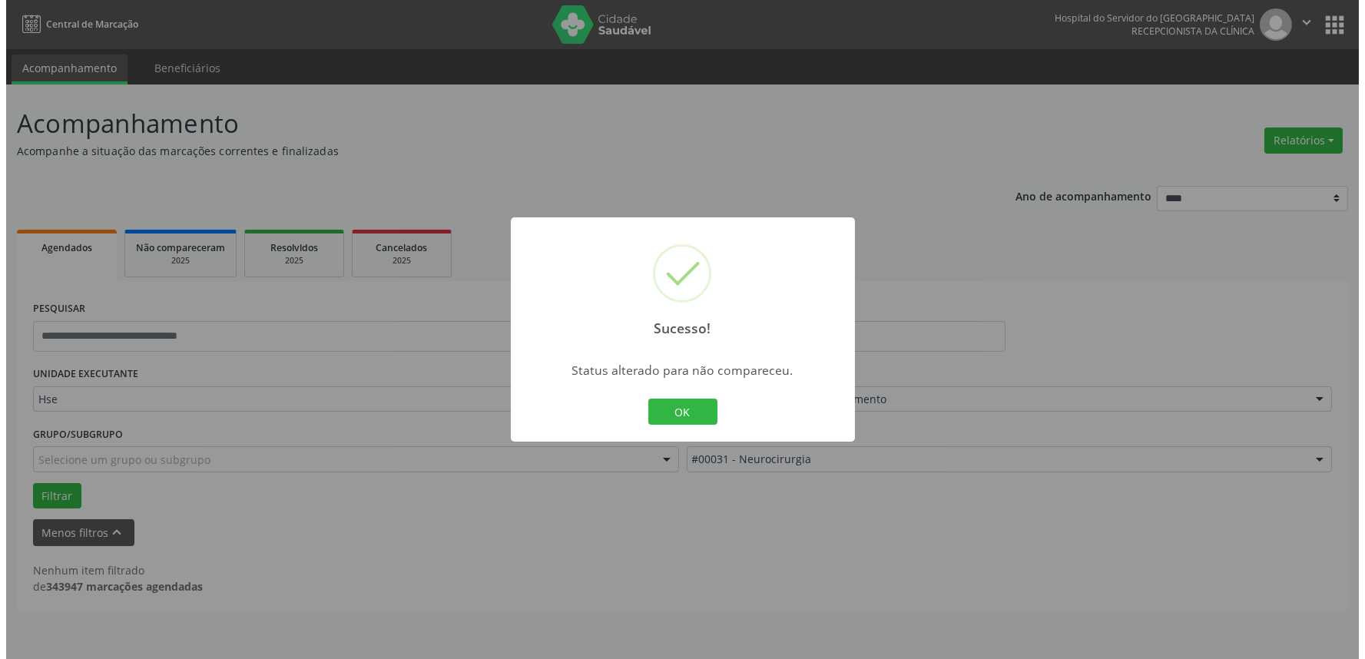
scroll to position [0, 0]
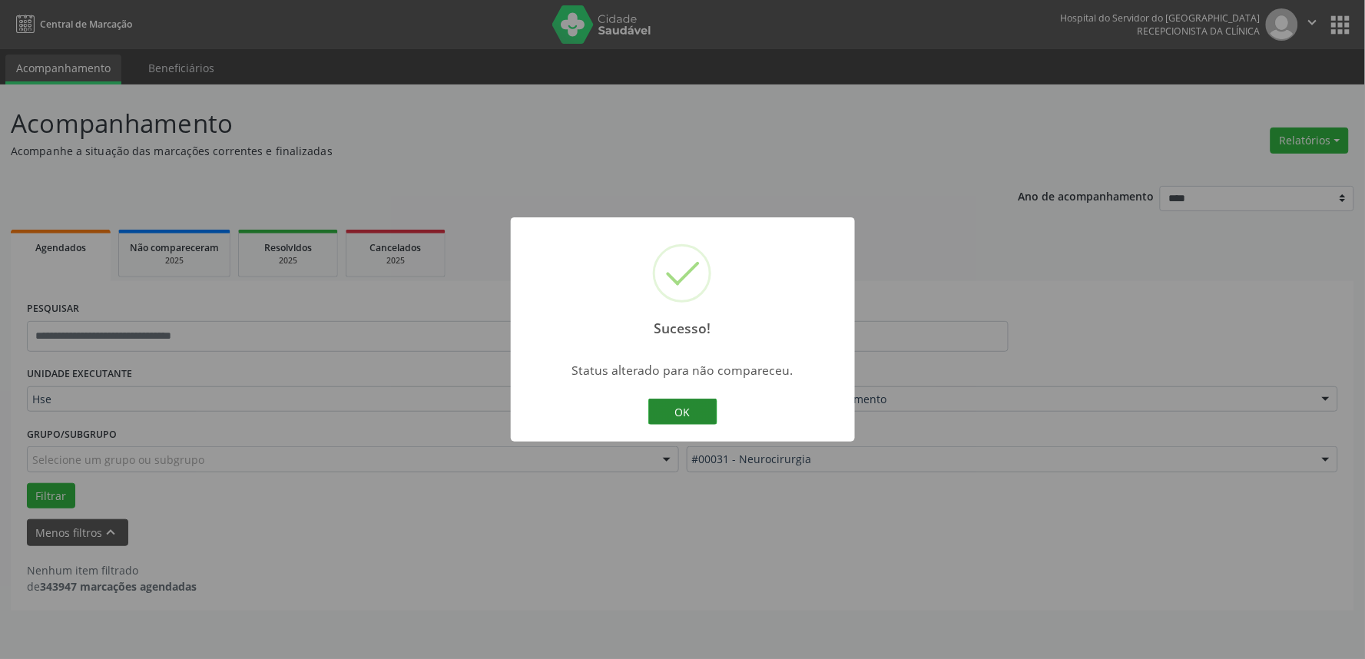
click at [681, 404] on button "OK" at bounding box center [682, 412] width 69 height 26
